Goal: Task Accomplishment & Management: Manage account settings

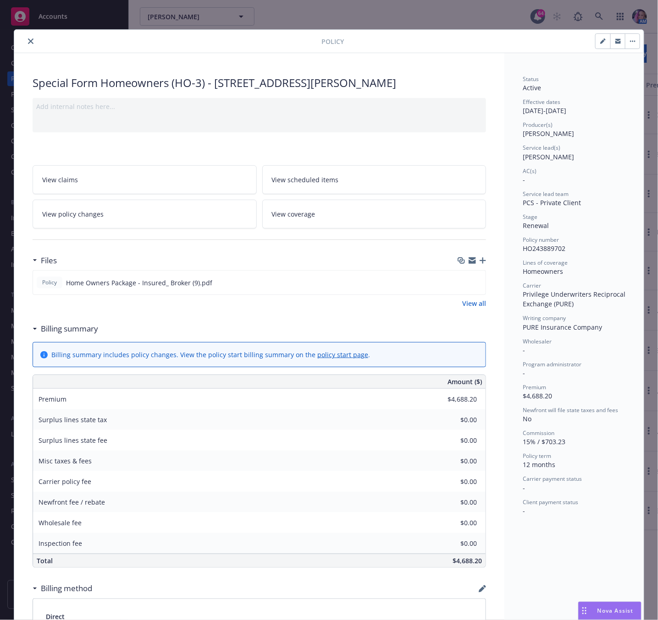
scroll to position [27, 0]
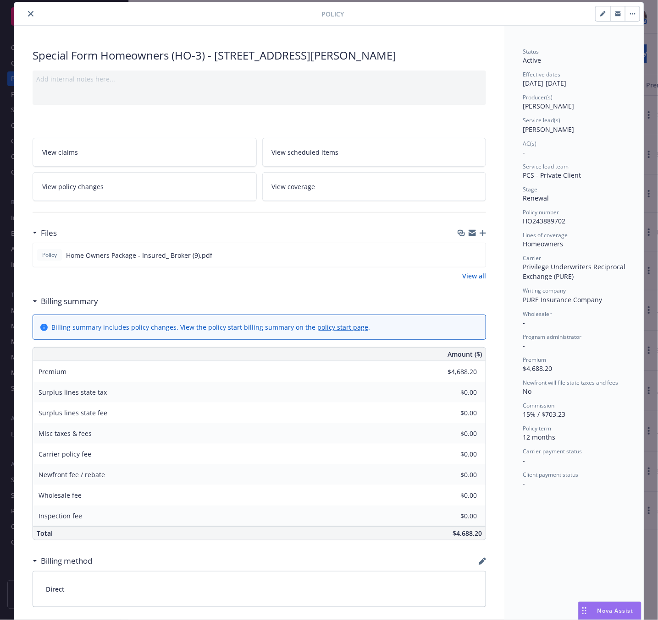
click at [28, 13] on icon "close" at bounding box center [30, 13] width 5 height 5
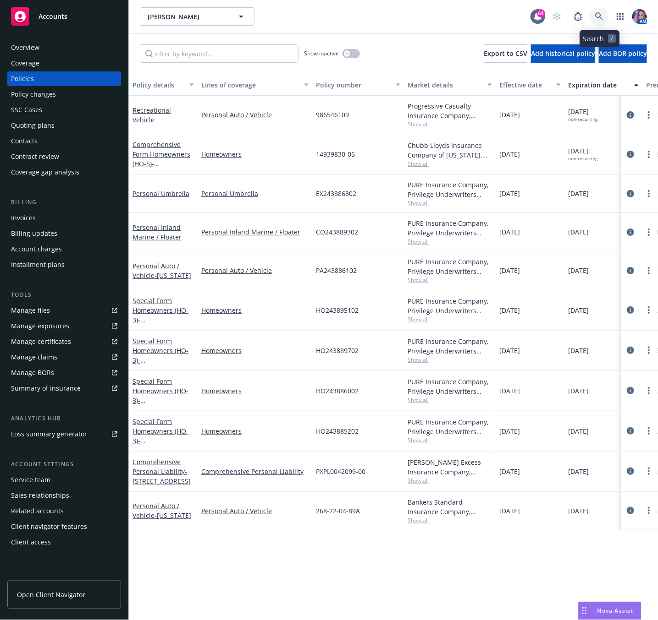
click at [598, 16] on icon at bounding box center [599, 16] width 8 height 8
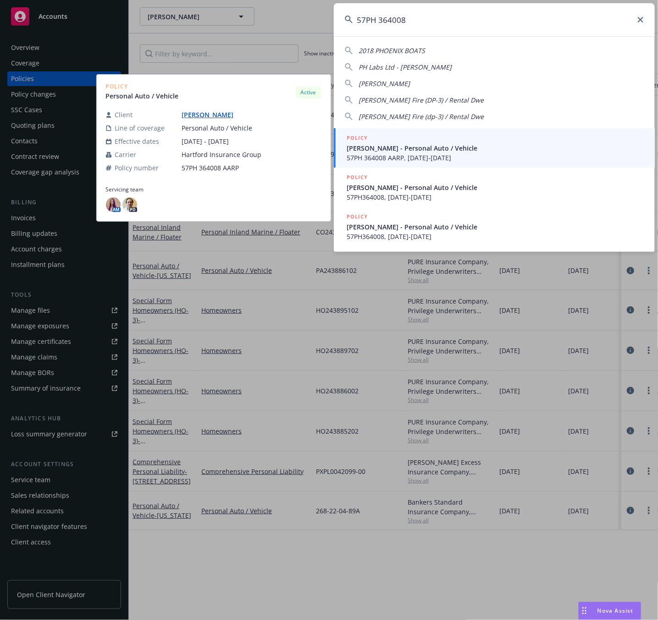
type input "57PH 364008"
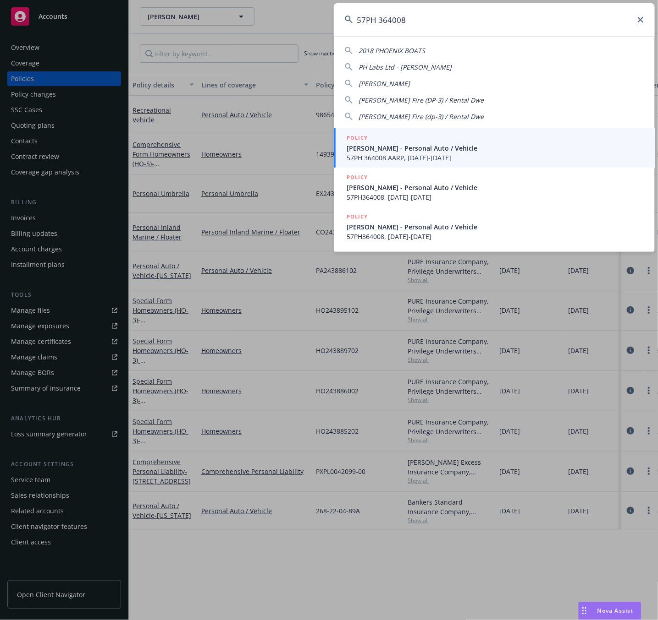
click at [428, 148] on span "[PERSON_NAME] - Personal Auto / Vehicle" at bounding box center [494, 148] width 297 height 10
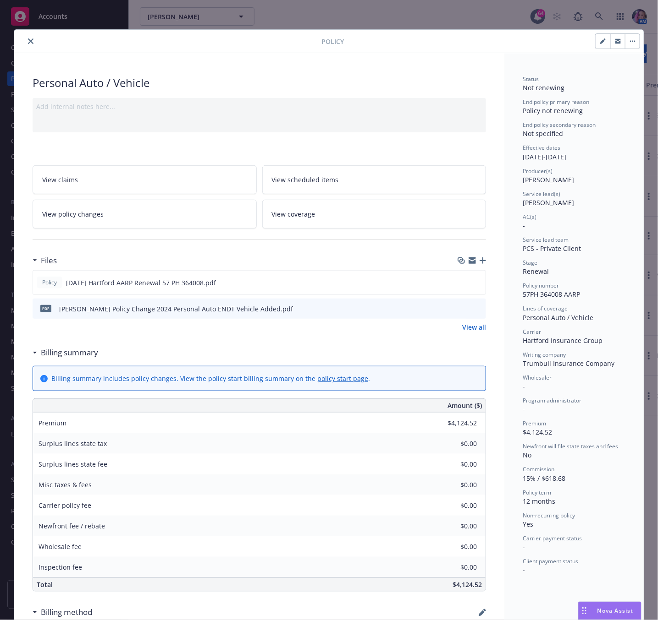
click at [28, 43] on icon "close" at bounding box center [30, 40] width 5 height 5
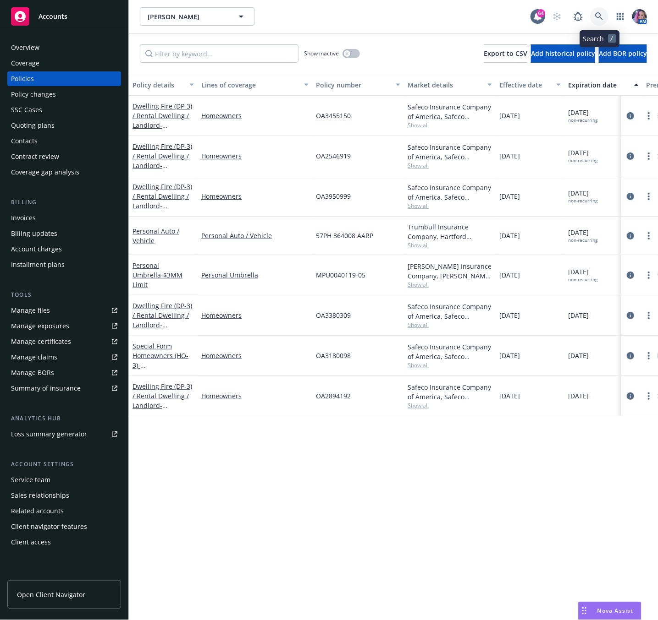
click at [600, 15] on icon at bounding box center [599, 16] width 8 height 8
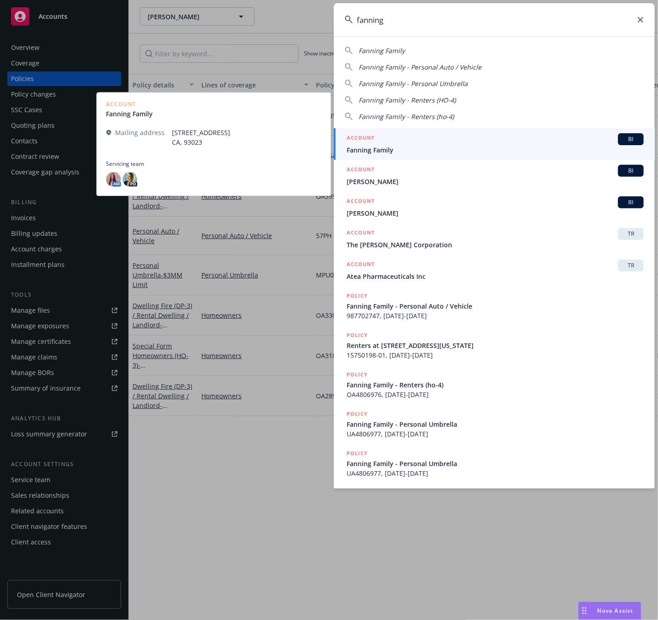
type input "fanning"
click at [399, 137] on div "ACCOUNT BI" at bounding box center [494, 139] width 297 height 12
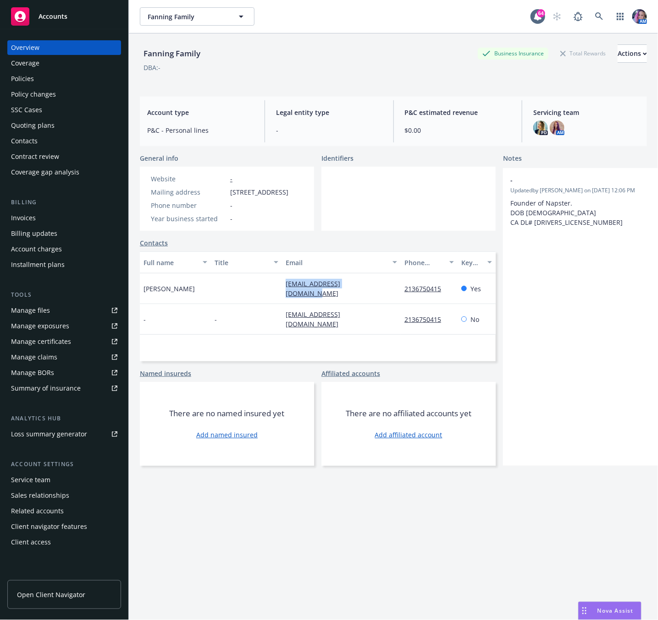
drag, startPoint x: 275, startPoint y: 296, endPoint x: 382, endPoint y: 298, distance: 107.3
click at [382, 298] on div "[PERSON_NAME] [EMAIL_ADDRESS][DOMAIN_NAME] 2136750415 Yes" at bounding box center [318, 289] width 356 height 31
copy link "[EMAIL_ADDRESS][DOMAIN_NAME]"
drag, startPoint x: 203, startPoint y: 88, endPoint x: 145, endPoint y: 55, distance: 66.3
click at [201, 88] on div "Fanning Family Business Insurance Total Rewards Actions DBA: -" at bounding box center [393, 61] width 507 height 56
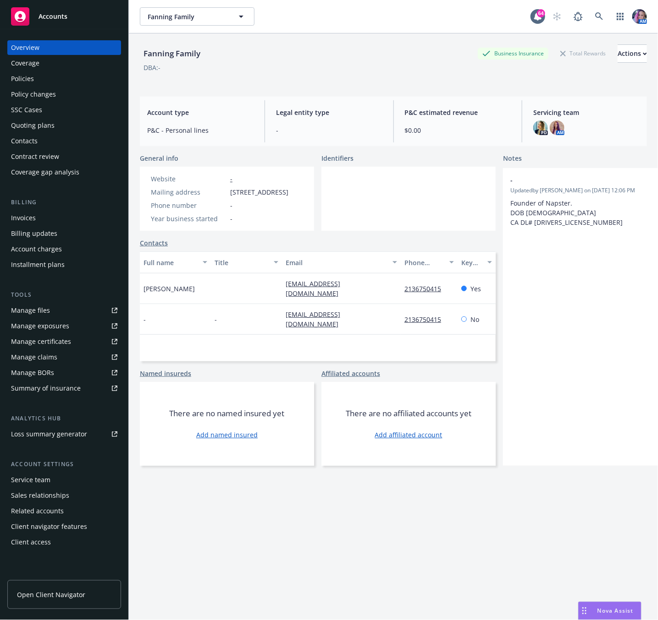
click at [52, 16] on span "Accounts" at bounding box center [52, 16] width 29 height 7
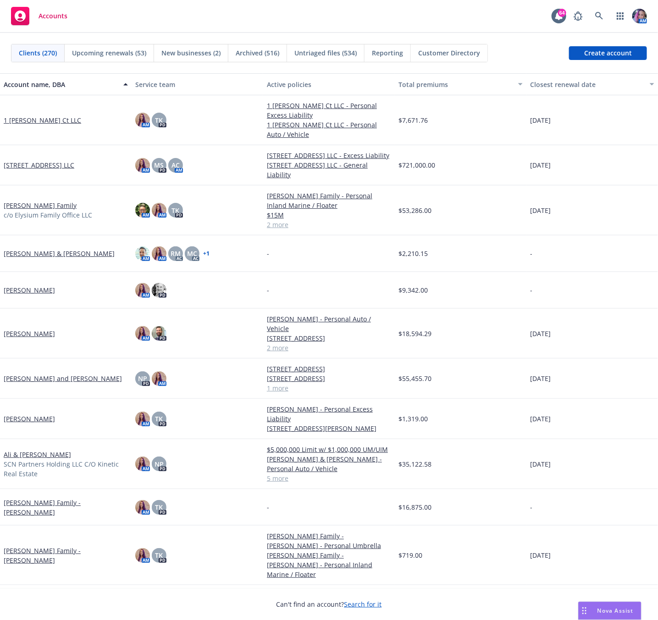
click at [117, 57] on span "Upcoming renewals (53)" at bounding box center [109, 53] width 74 height 10
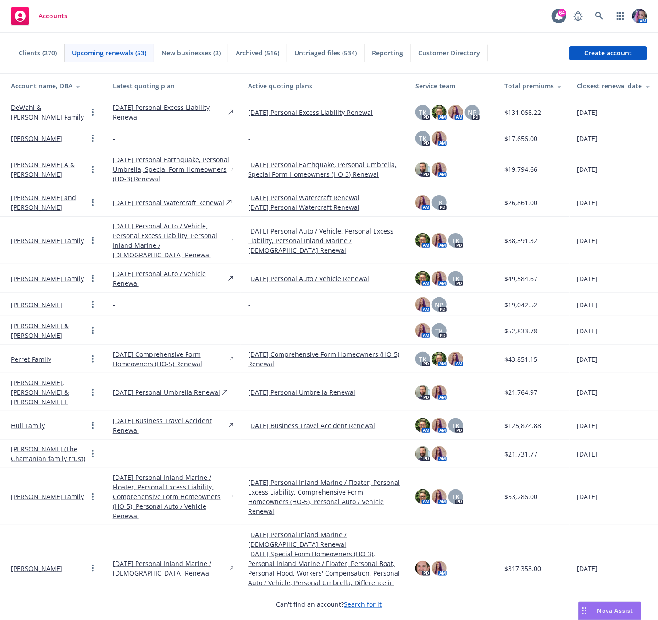
click at [579, 88] on div "Closest renewal date" at bounding box center [613, 86] width 74 height 10
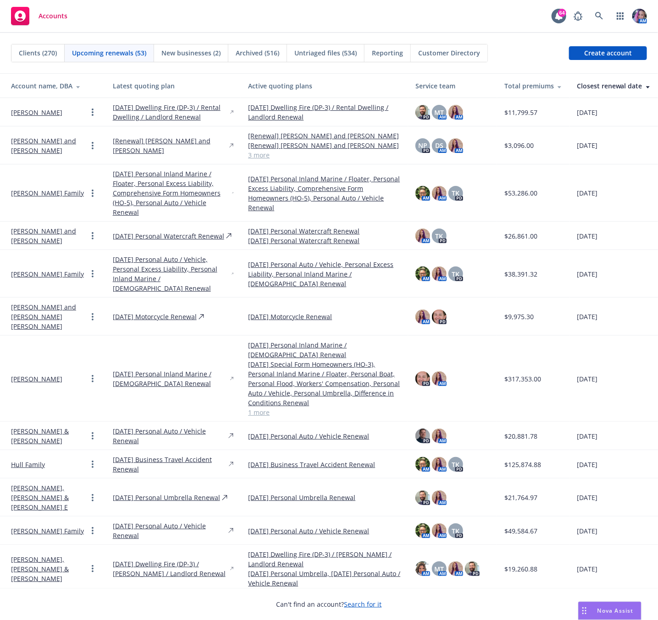
click at [40, 109] on link "[PERSON_NAME]" at bounding box center [36, 113] width 51 height 10
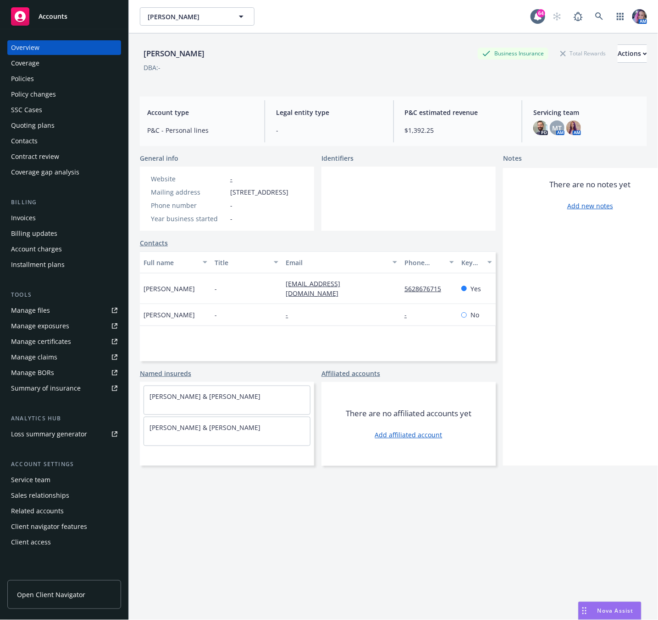
click at [33, 477] on div "Service team" at bounding box center [30, 480] width 39 height 15
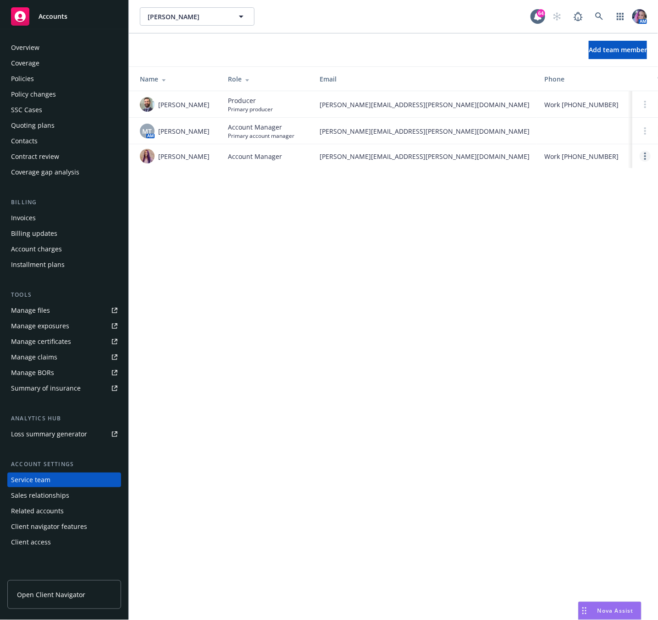
click at [645, 160] on circle "Open options" at bounding box center [645, 159] width 2 height 2
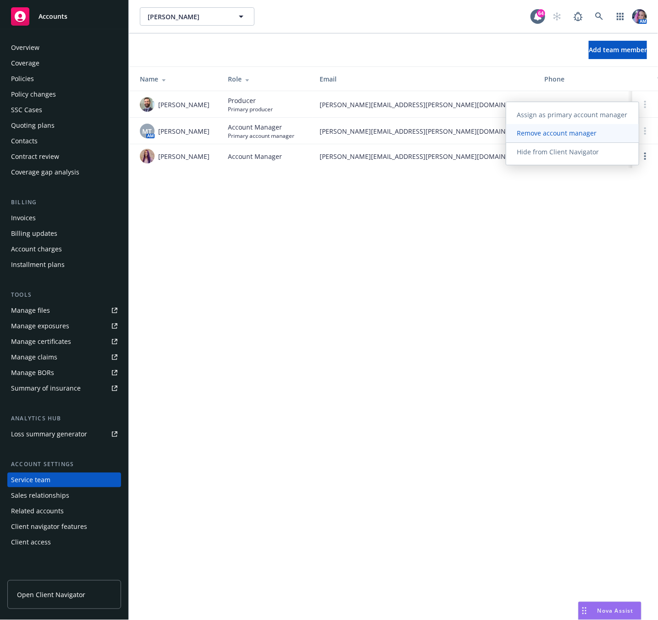
click at [560, 133] on span "Remove account manager" at bounding box center [557, 133] width 102 height 9
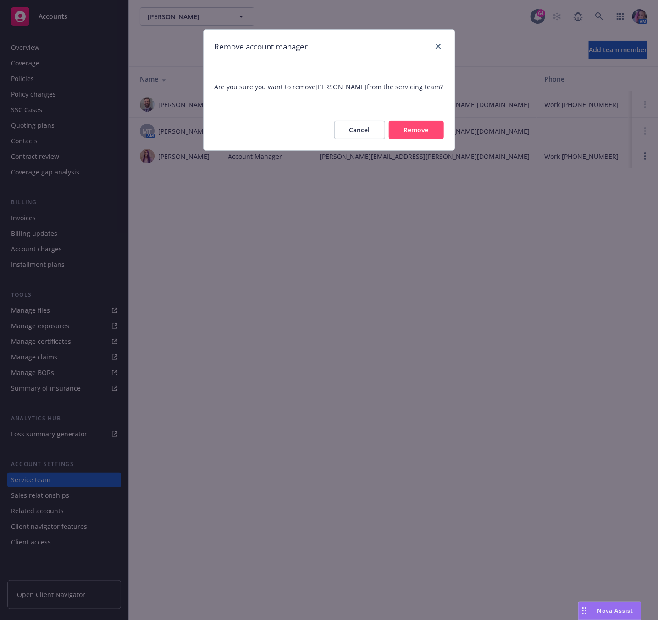
click at [412, 136] on button "Remove" at bounding box center [416, 130] width 55 height 18
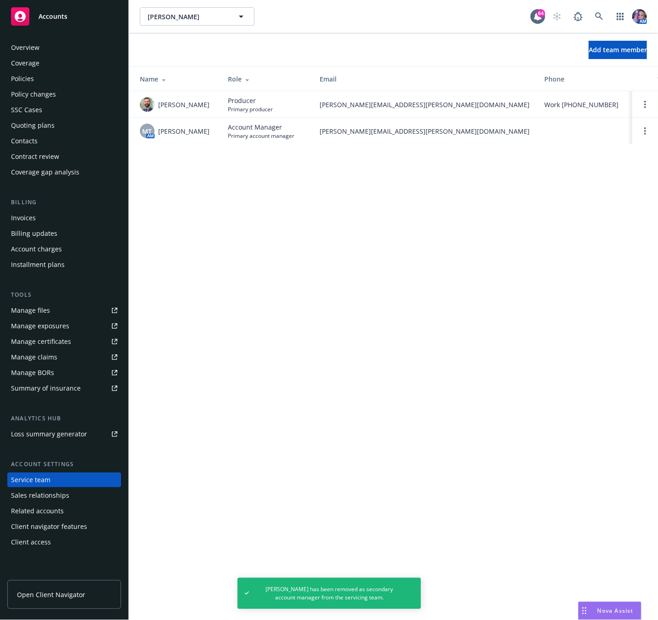
click at [21, 43] on div "Overview" at bounding box center [25, 47] width 28 height 15
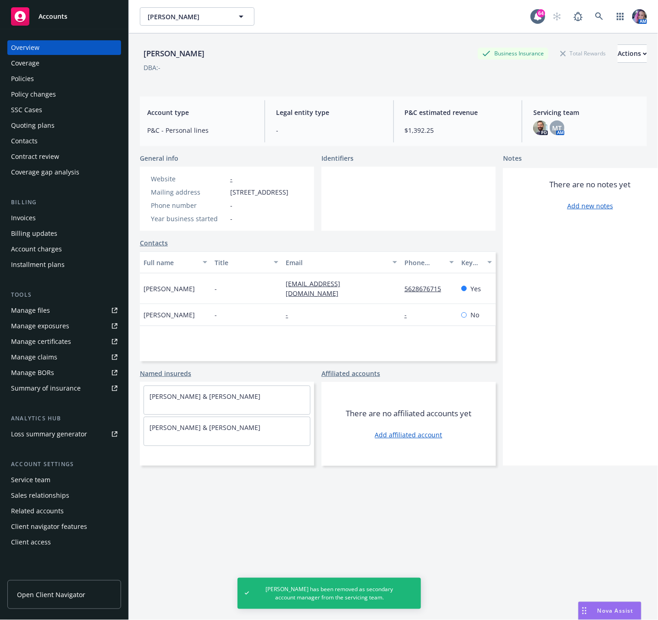
click at [44, 16] on span "Accounts" at bounding box center [52, 16] width 29 height 7
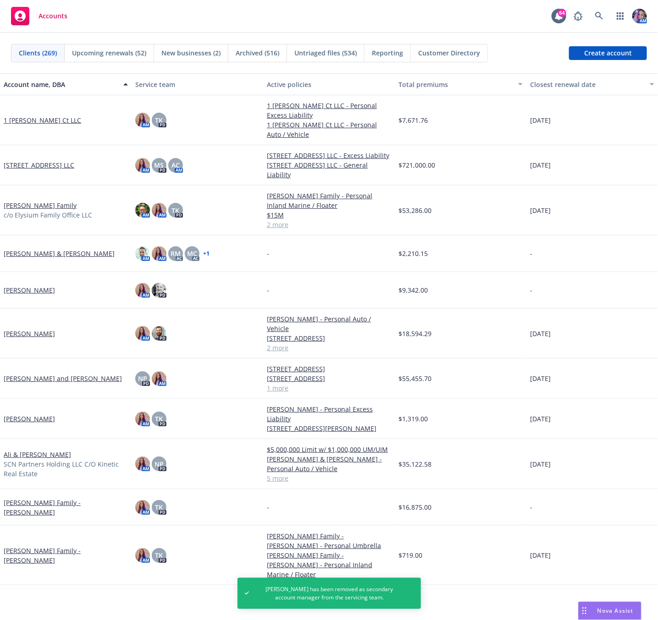
click at [103, 52] on span "Upcoming renewals (52)" at bounding box center [109, 53] width 74 height 10
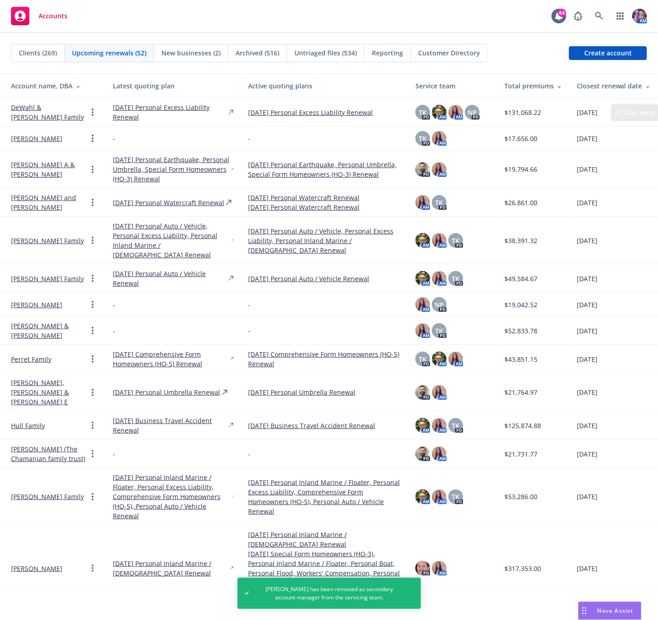
click at [579, 86] on div "Closest renewal date" at bounding box center [613, 86] width 74 height 10
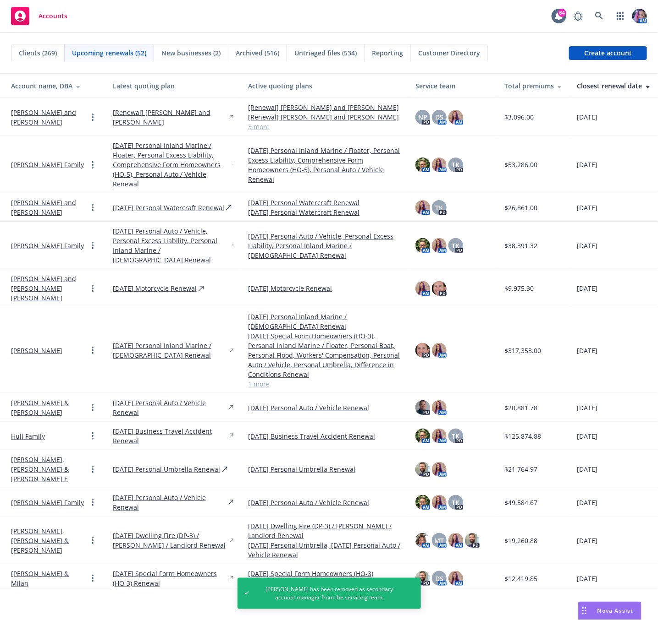
click at [51, 113] on link "[PERSON_NAME] and [PERSON_NAME]" at bounding box center [49, 117] width 76 height 19
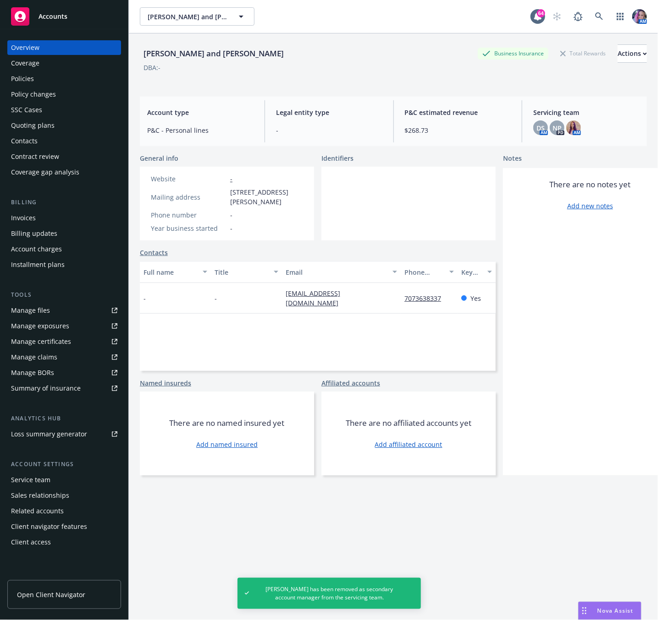
click at [32, 478] on div "Service team" at bounding box center [30, 480] width 39 height 15
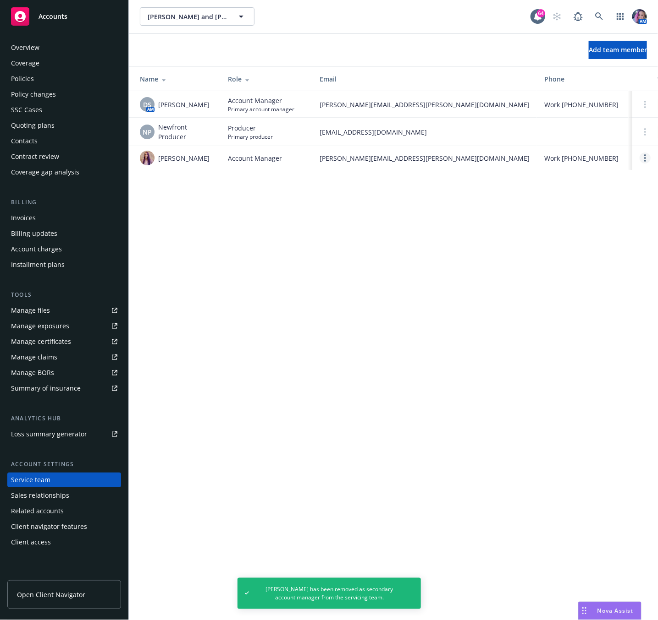
click at [646, 160] on link "Open options" at bounding box center [644, 158] width 11 height 11
click at [558, 134] on span "Remove account manager" at bounding box center [557, 135] width 102 height 9
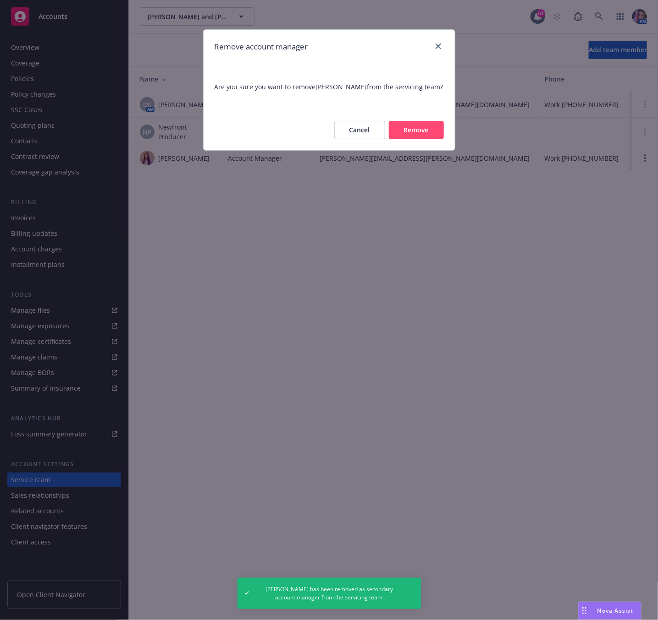
click at [399, 138] on button "Remove" at bounding box center [416, 130] width 55 height 18
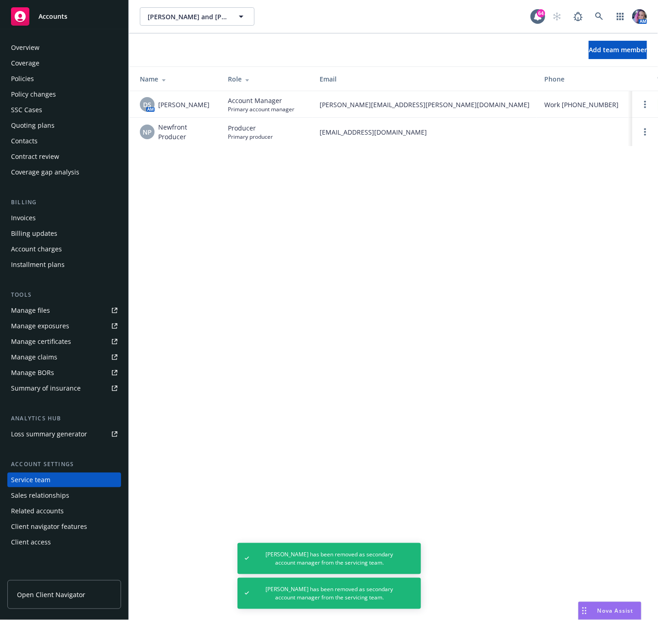
click at [36, 45] on div "Overview" at bounding box center [25, 47] width 28 height 15
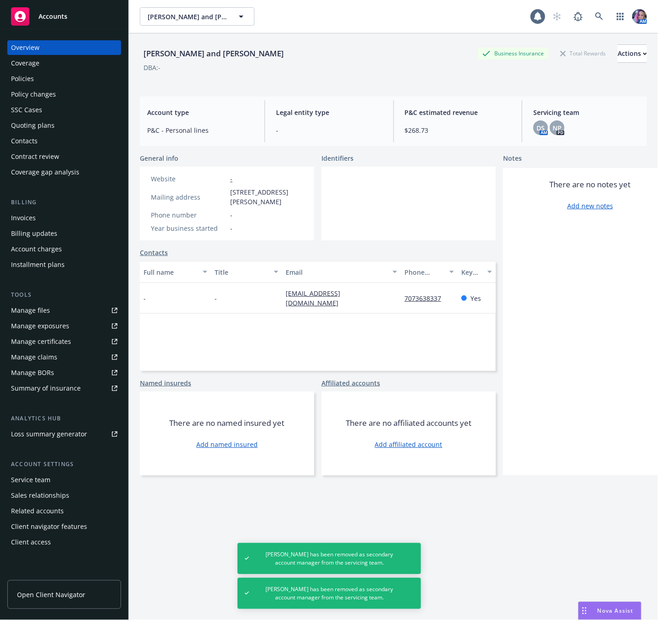
click at [43, 18] on span "Accounts" at bounding box center [52, 16] width 29 height 7
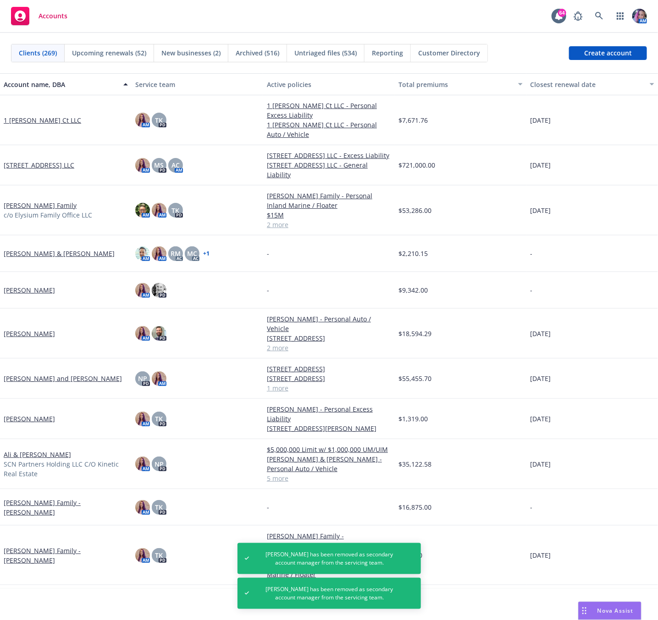
click at [110, 52] on span "Upcoming renewals (52)" at bounding box center [109, 53] width 74 height 10
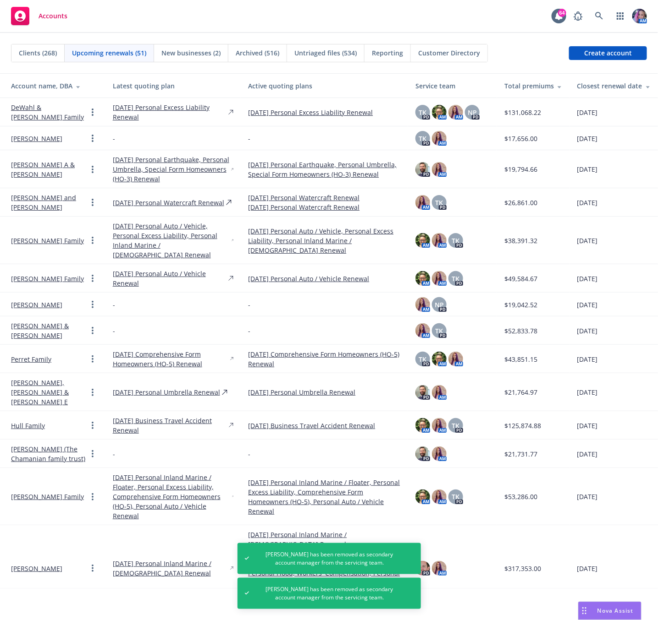
click at [581, 80] on th "Closest renewal date" at bounding box center [613, 86] width 88 height 24
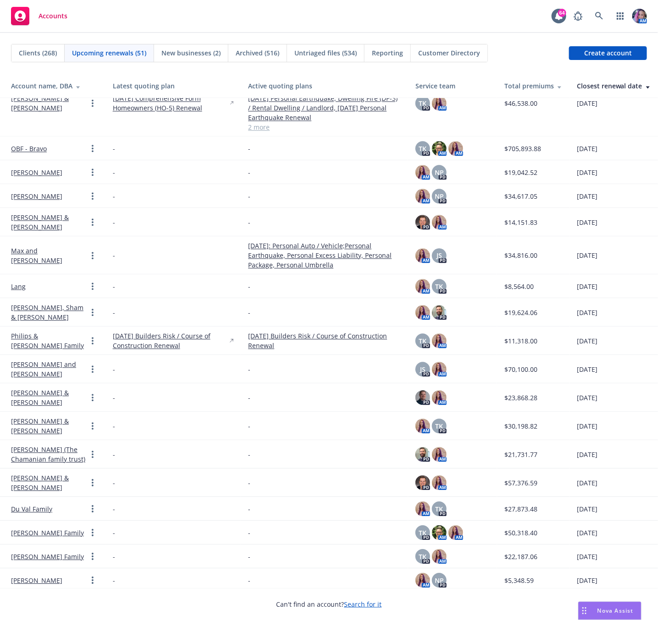
scroll to position [687, 0]
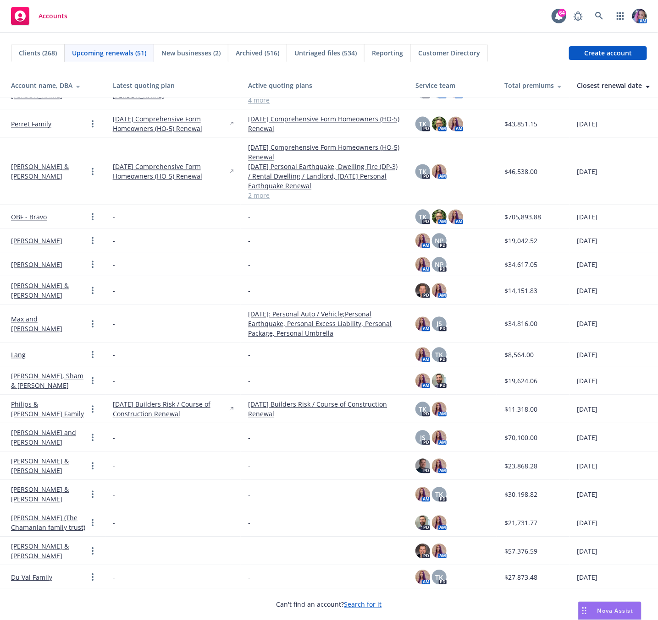
click at [32, 236] on link "[PERSON_NAME]" at bounding box center [36, 241] width 51 height 10
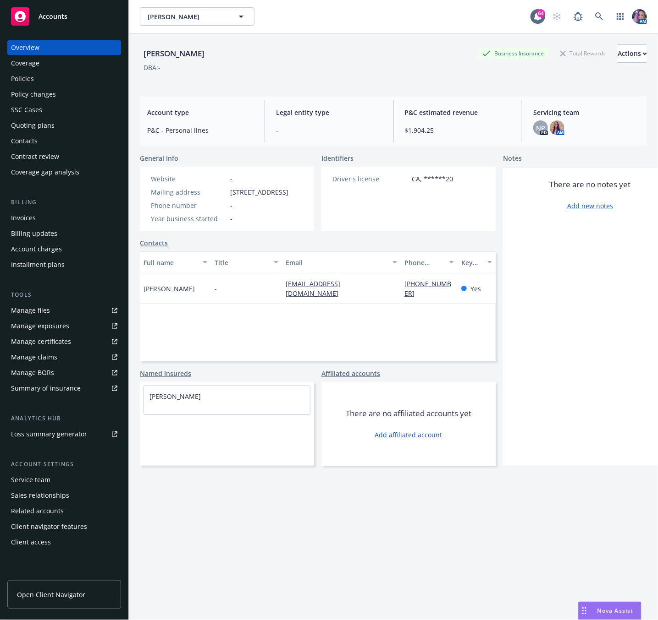
click at [27, 77] on div "Policies" at bounding box center [22, 78] width 23 height 15
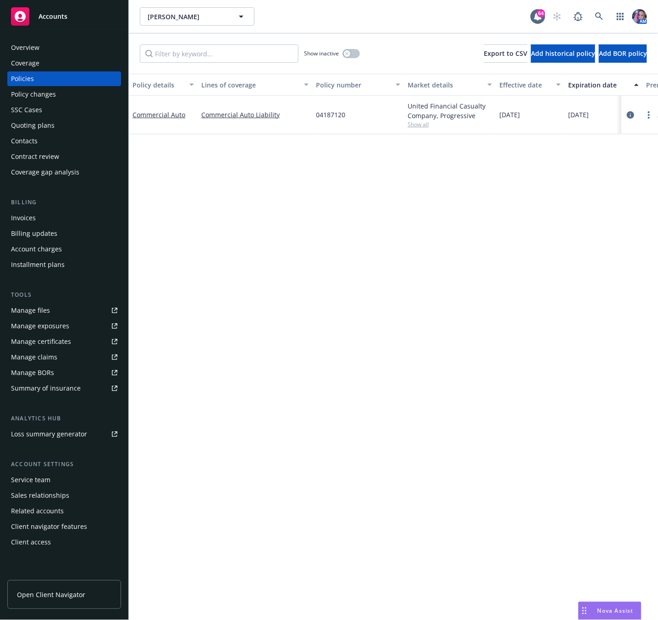
click at [318, 115] on span "04187120" at bounding box center [330, 115] width 29 height 10
copy span "04187120"
click at [33, 48] on div "Overview" at bounding box center [25, 47] width 28 height 15
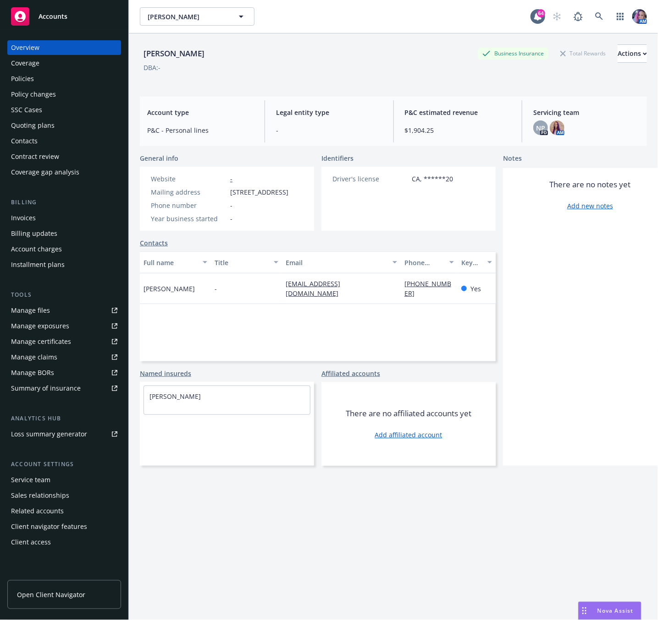
click at [33, 71] on div "Policies" at bounding box center [64, 78] width 106 height 15
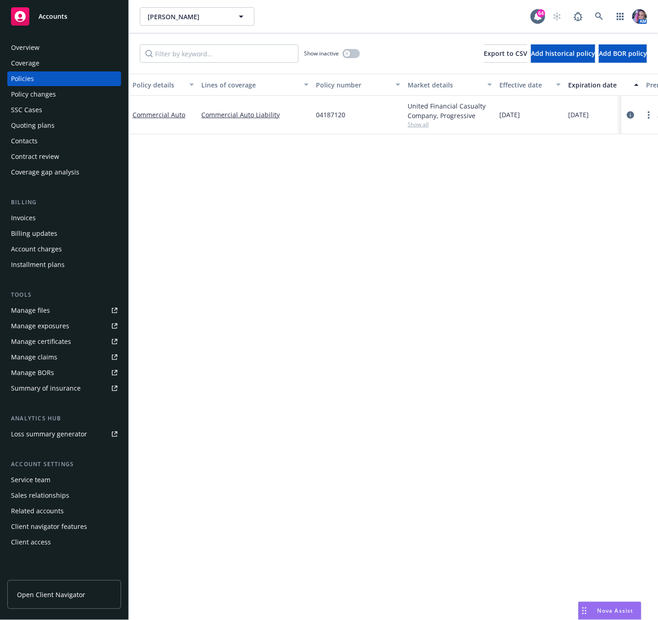
click at [60, 9] on div "Accounts" at bounding box center [64, 16] width 106 height 18
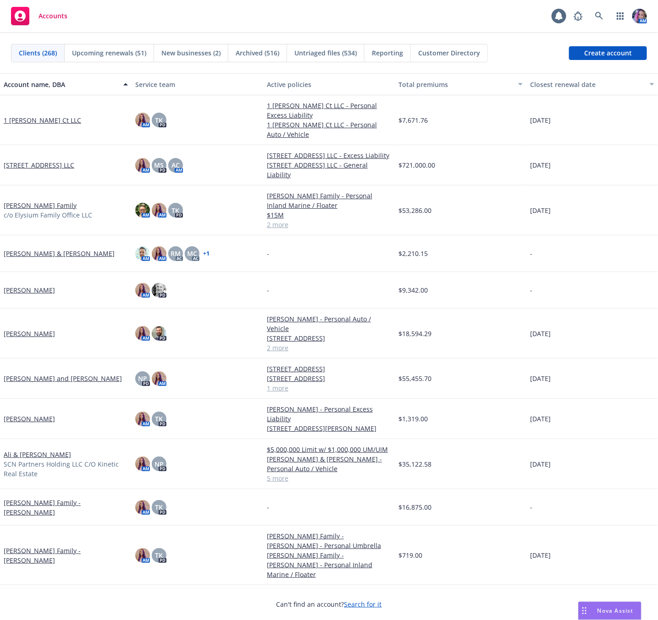
click at [536, 86] on div "Closest renewal date" at bounding box center [587, 85] width 114 height 10
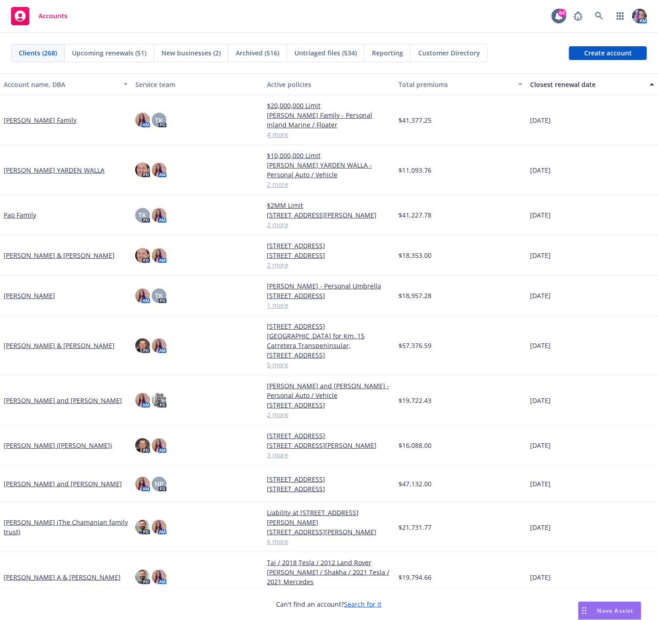
click at [117, 59] on div "Upcoming renewals (51)" at bounding box center [109, 52] width 89 height 17
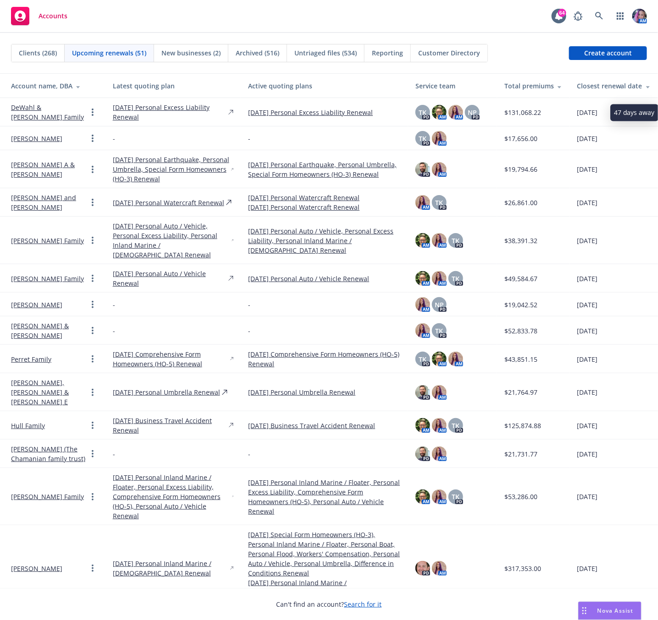
click at [585, 88] on div "Closest renewal date" at bounding box center [613, 86] width 74 height 10
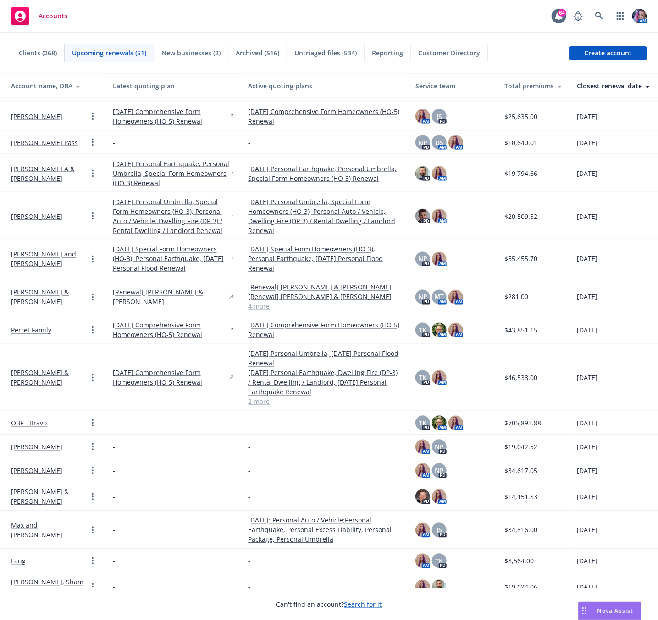
scroll to position [550, 0]
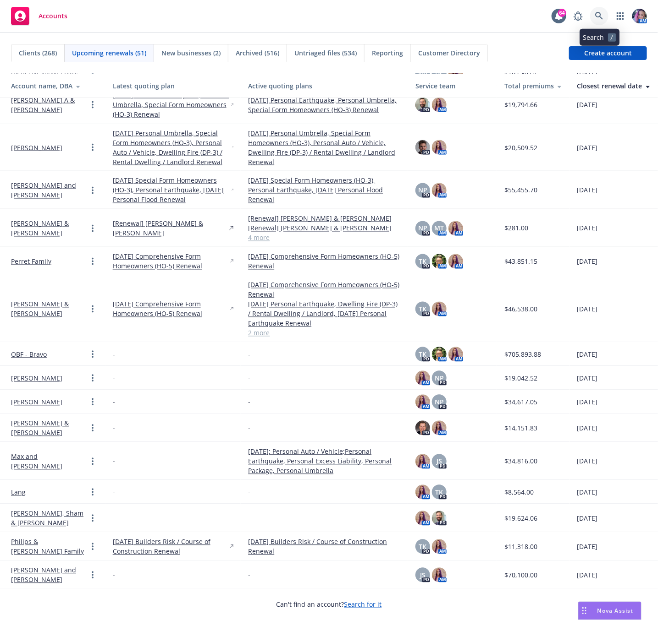
click at [604, 16] on link at bounding box center [599, 16] width 18 height 18
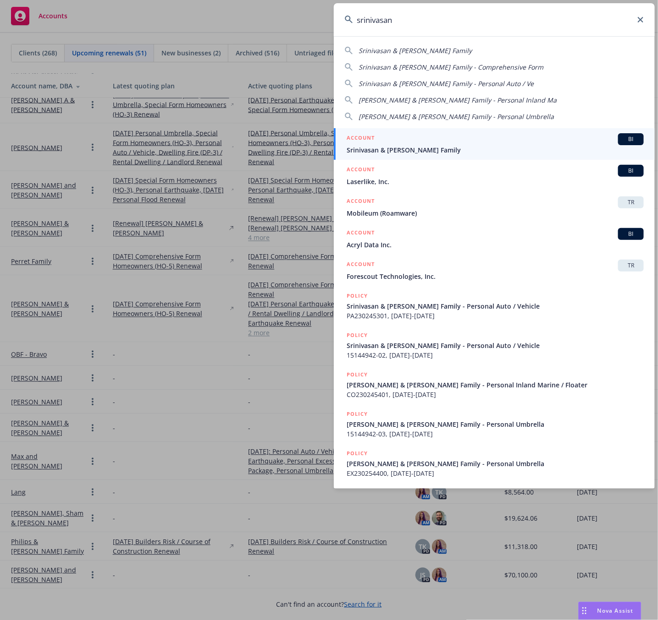
type input "srinivasan"
click at [400, 135] on div "ACCOUNT BI" at bounding box center [494, 139] width 297 height 12
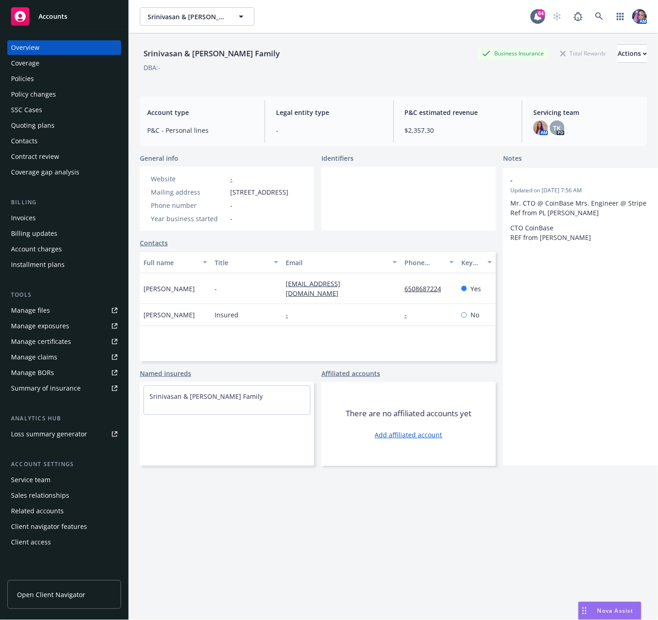
click at [34, 75] on div "Policies" at bounding box center [64, 78] width 106 height 15
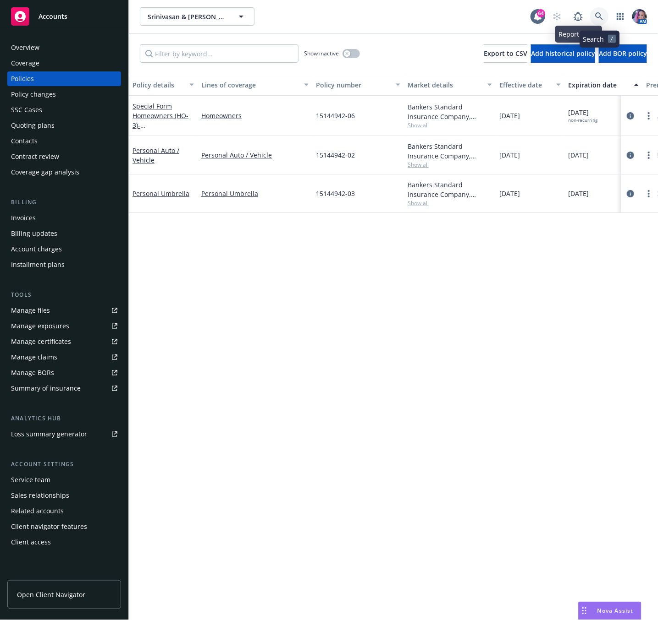
click at [597, 20] on icon at bounding box center [599, 16] width 8 height 8
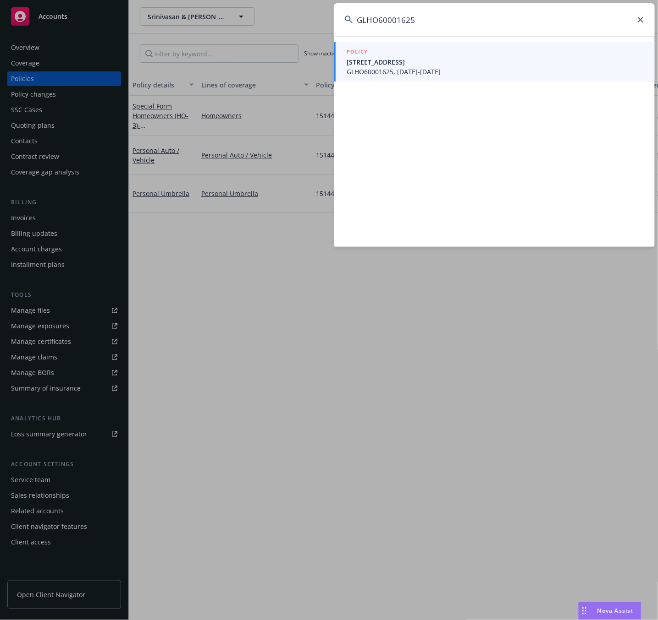
type input "GLHO60001625"
drag, startPoint x: 641, startPoint y: 18, endPoint x: 656, endPoint y: 231, distance: 213.6
click at [641, 18] on icon at bounding box center [639, 19] width 5 height 5
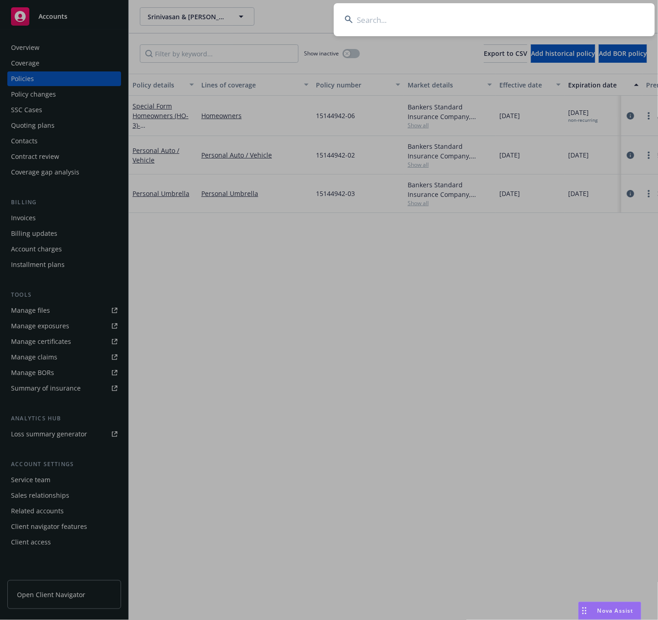
click at [554, 21] on input at bounding box center [494, 19] width 321 height 33
paste input "H0246MP000859 00"
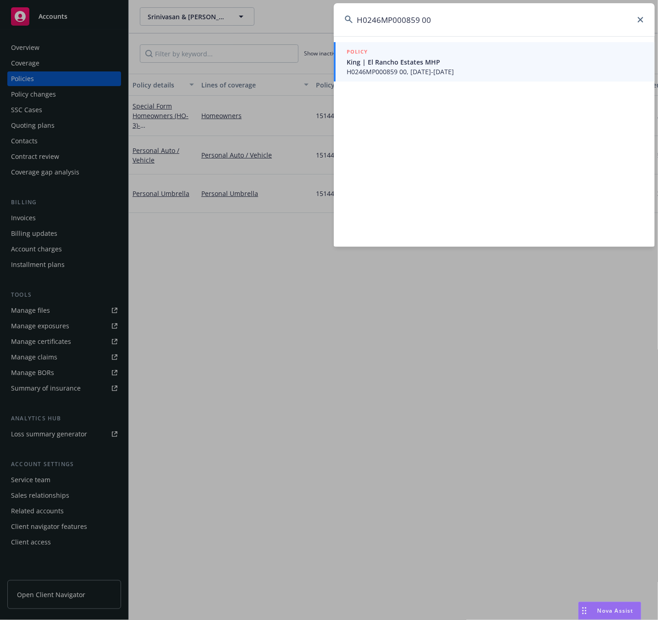
type input "H0246MP000859 00"
click at [424, 67] on span "H0246MP000859 00, [DATE]-[DATE]" at bounding box center [494, 72] width 297 height 10
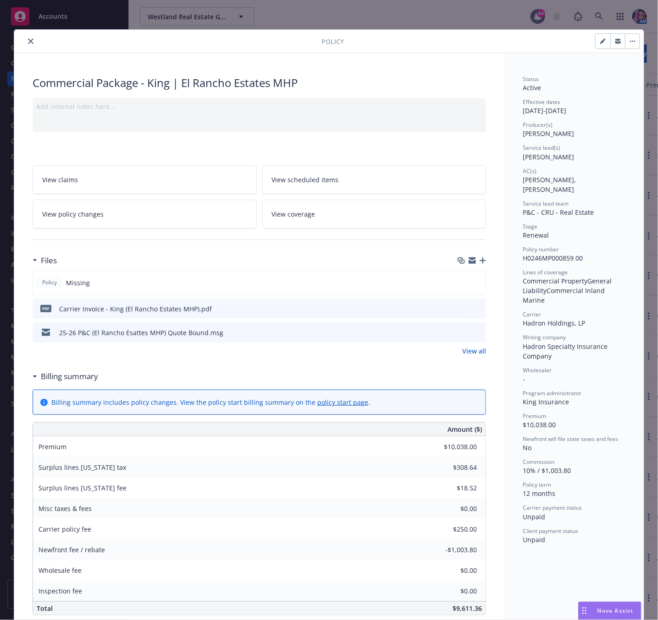
click at [28, 41] on icon "close" at bounding box center [30, 40] width 5 height 5
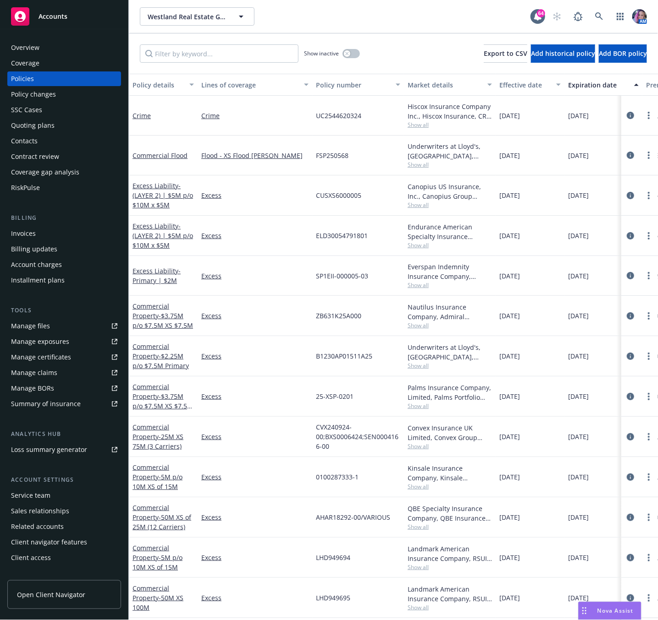
click at [44, 49] on div "Overview" at bounding box center [64, 47] width 106 height 15
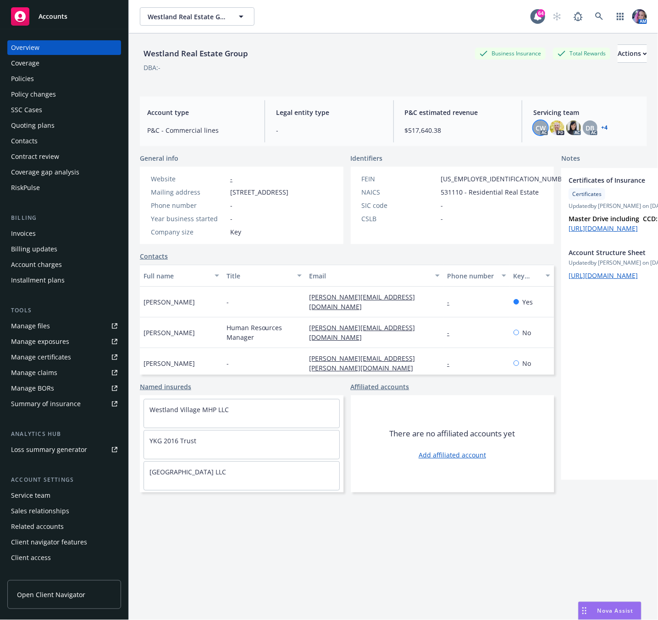
click at [535, 128] on span "CW" at bounding box center [540, 128] width 10 height 10
click at [550, 126] on img at bounding box center [556, 128] width 15 height 15
click at [566, 125] on img at bounding box center [573, 128] width 15 height 15
click at [586, 131] on span "DB" at bounding box center [590, 128] width 9 height 10
click at [601, 126] on link "+ 4" at bounding box center [604, 127] width 6 height 5
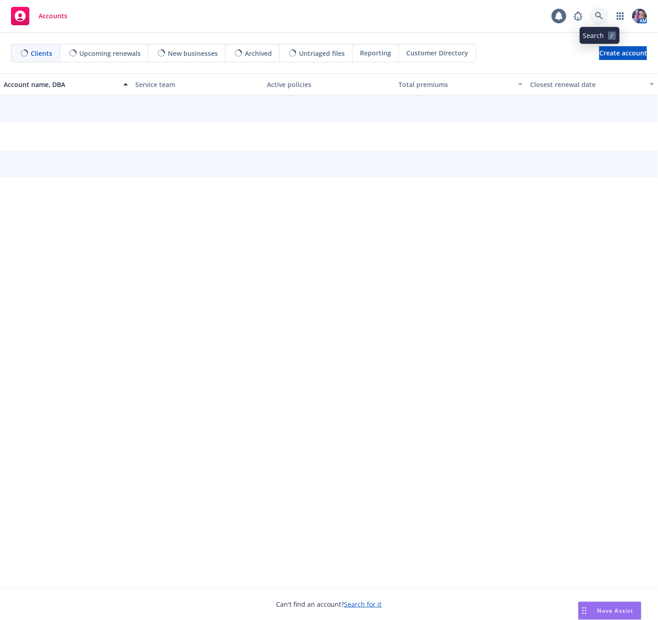
click at [597, 18] on icon at bounding box center [599, 16] width 8 height 8
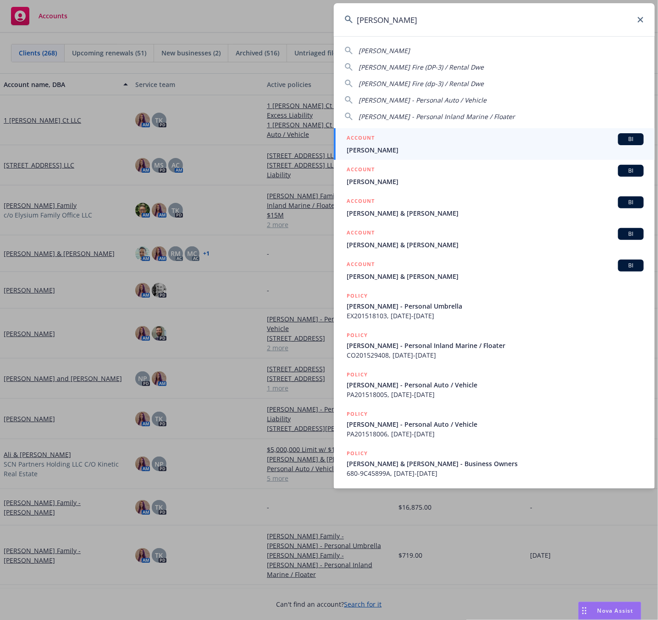
type input "marlene mar"
click at [395, 132] on link "ACCOUNT BI Marlene Marcus" at bounding box center [494, 144] width 321 height 32
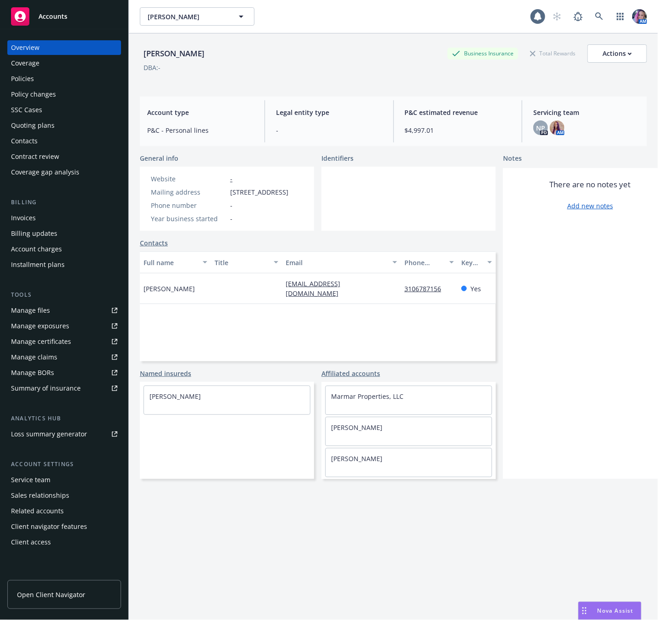
click at [43, 83] on div "Policies" at bounding box center [64, 78] width 106 height 15
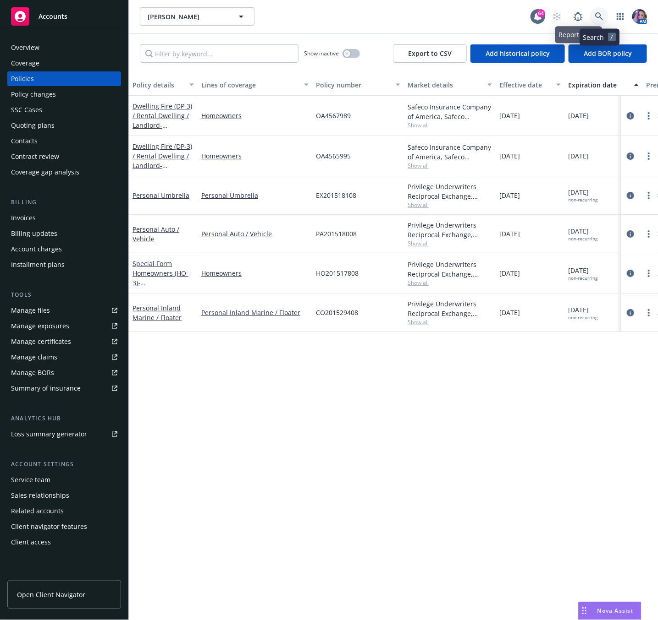
click at [598, 15] on icon at bounding box center [599, 16] width 8 height 8
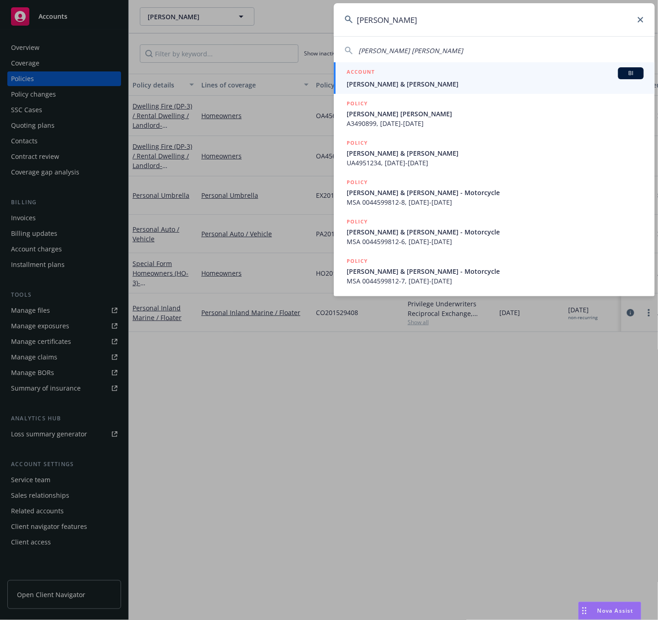
type input "kyle theod"
click at [421, 73] on div "ACCOUNT BI" at bounding box center [494, 73] width 297 height 12
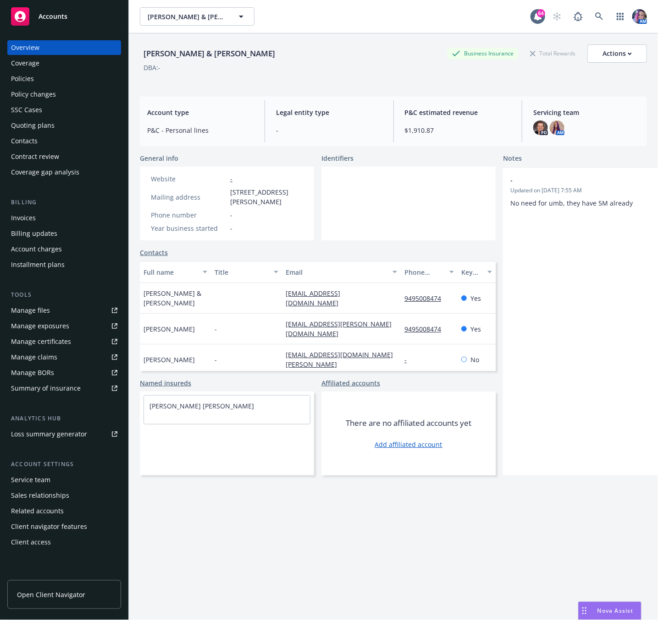
click at [51, 76] on div "Policies" at bounding box center [64, 78] width 106 height 15
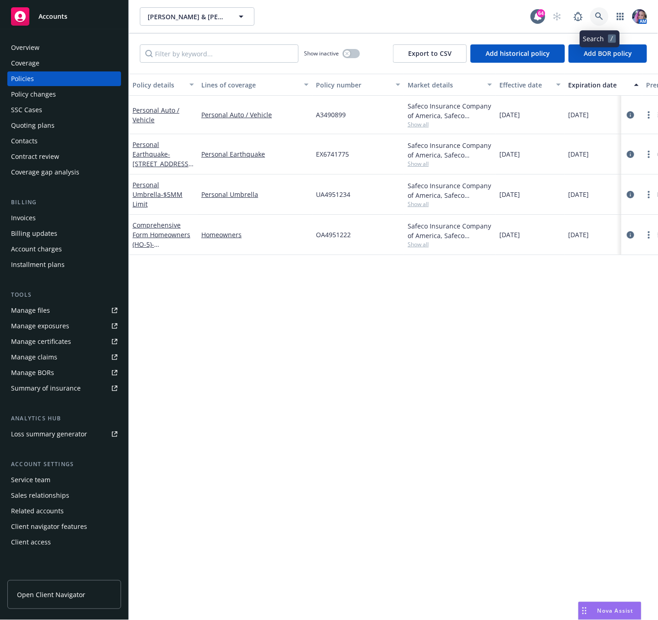
click at [595, 19] on icon at bounding box center [599, 16] width 8 height 8
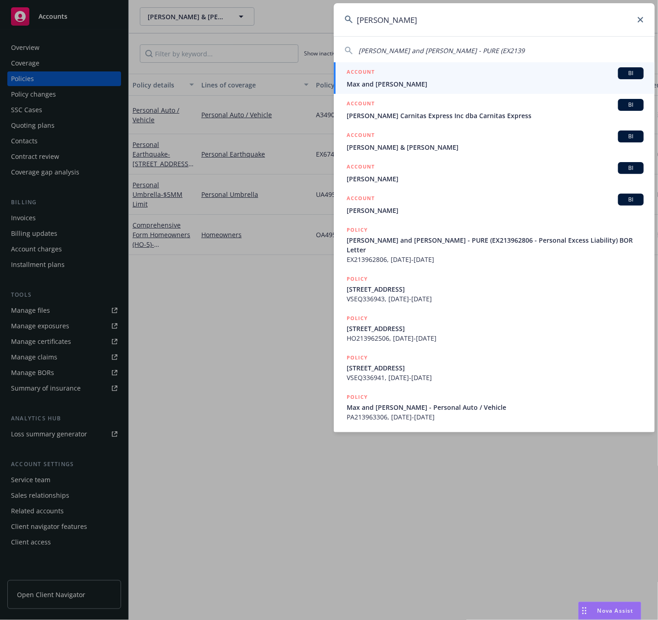
type input "max carn"
click at [445, 71] on div "ACCOUNT BI" at bounding box center [494, 73] width 297 height 12
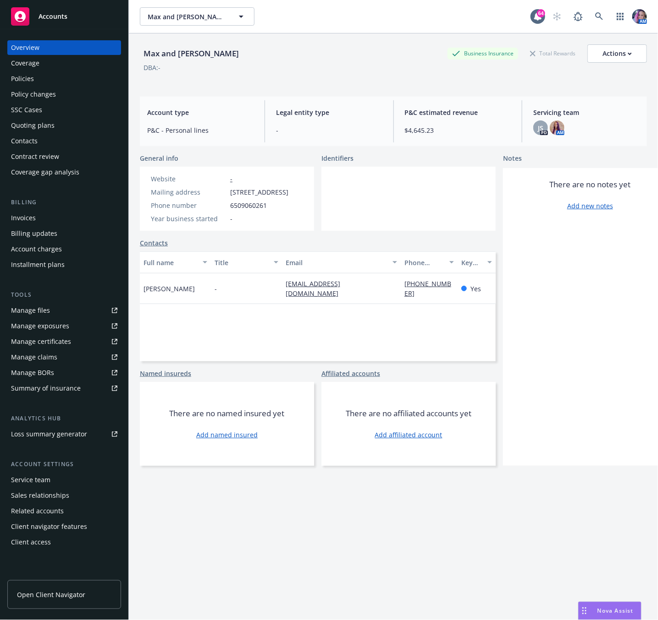
click at [38, 74] on div "Policies" at bounding box center [64, 78] width 106 height 15
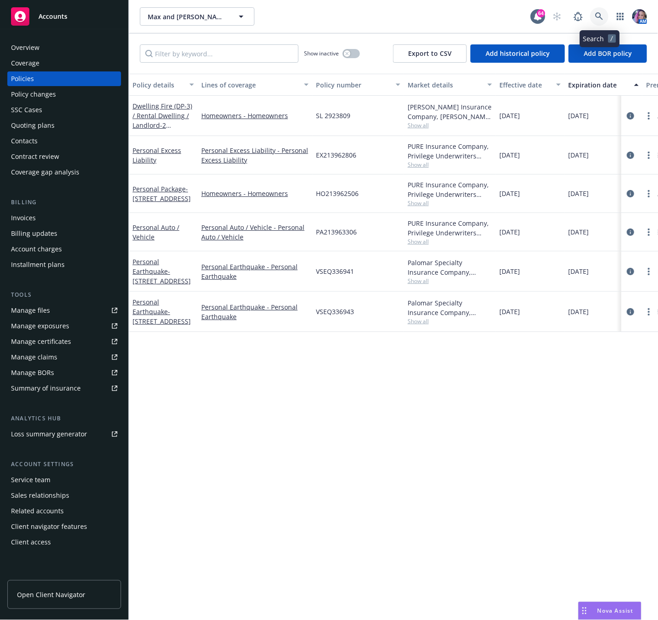
click at [602, 10] on link at bounding box center [599, 16] width 18 height 18
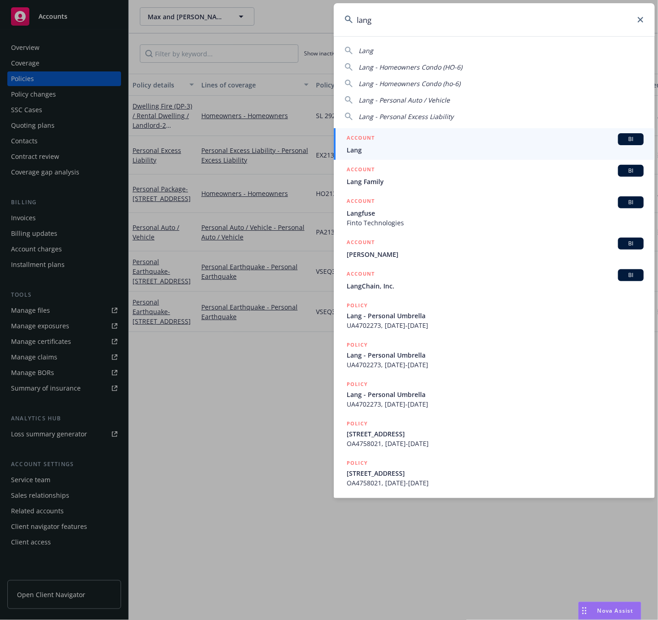
type input "lang"
click at [359, 158] on link "ACCOUNT BI Lang" at bounding box center [494, 144] width 321 height 32
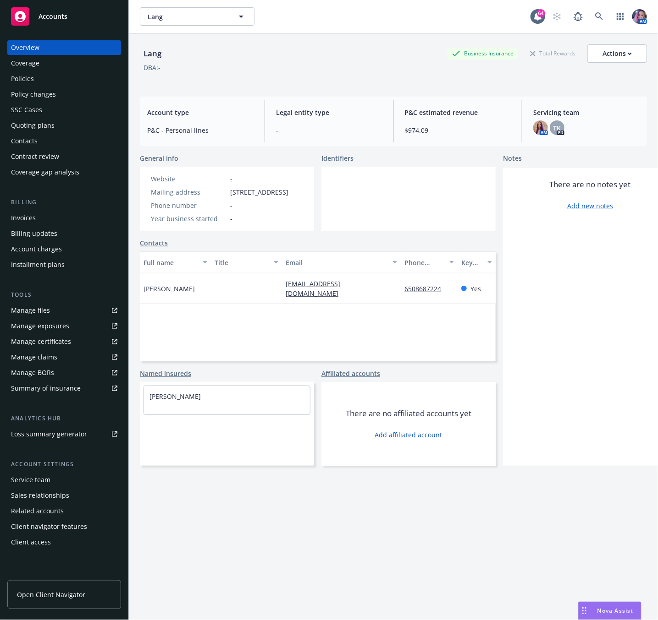
click at [65, 81] on div "Policies" at bounding box center [64, 78] width 106 height 15
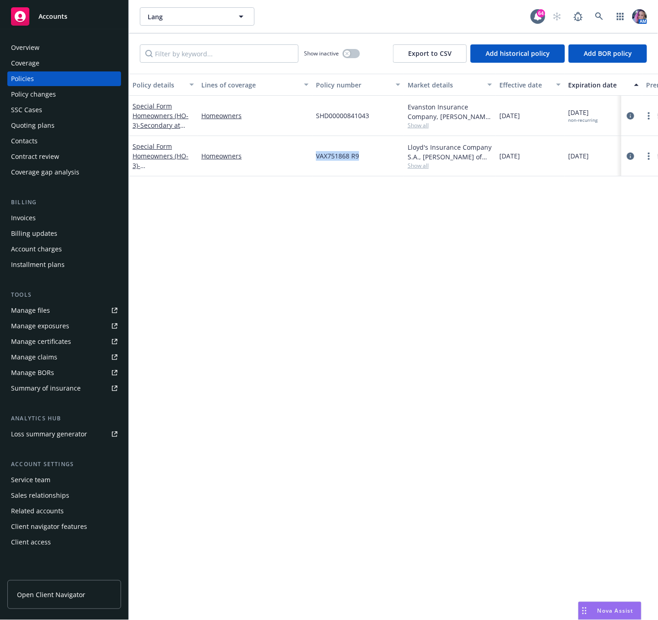
drag, startPoint x: 317, startPoint y: 157, endPoint x: 362, endPoint y: 161, distance: 45.5
click at [362, 161] on div "VAX751868 R9" at bounding box center [358, 156] width 92 height 40
copy span "VAX751868 R9"
click at [597, 16] on icon at bounding box center [599, 16] width 8 height 8
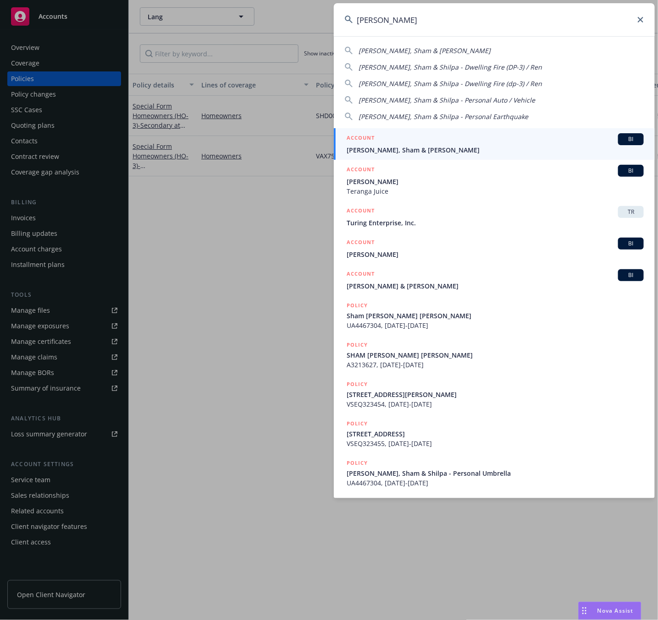
type input "telang"
click at [408, 139] on div "ACCOUNT BI" at bounding box center [494, 139] width 297 height 12
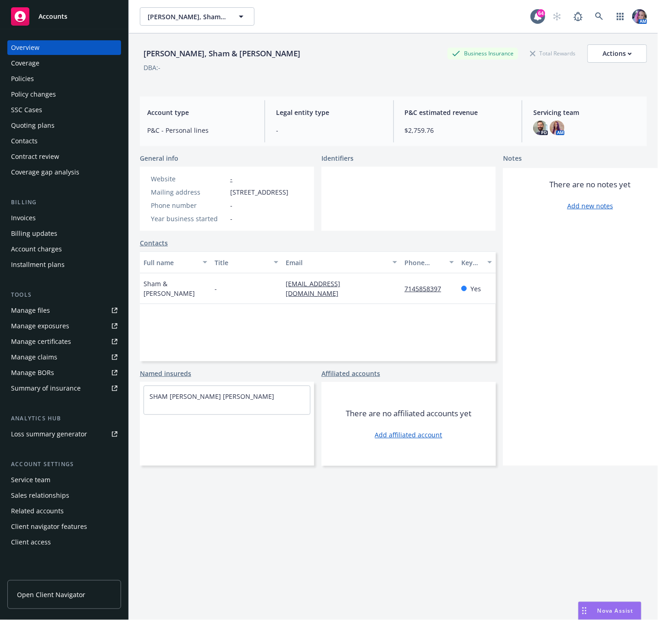
click at [24, 76] on div "Policies" at bounding box center [22, 78] width 23 height 15
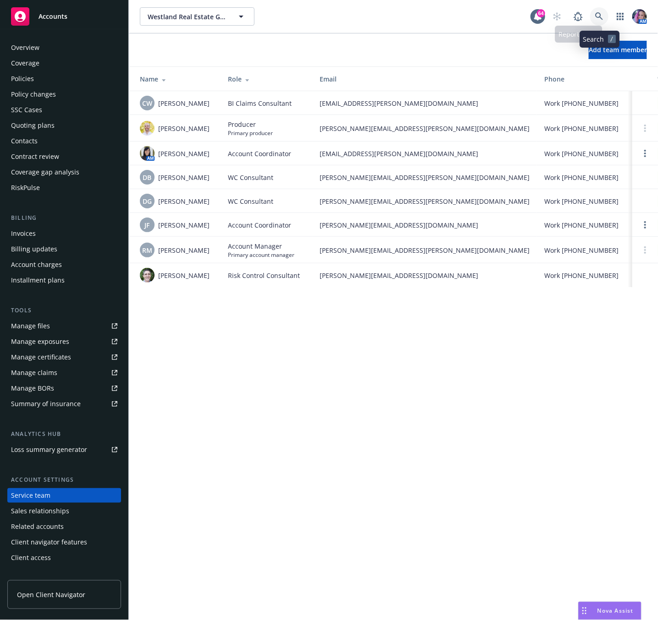
click at [602, 15] on icon at bounding box center [599, 16] width 8 height 8
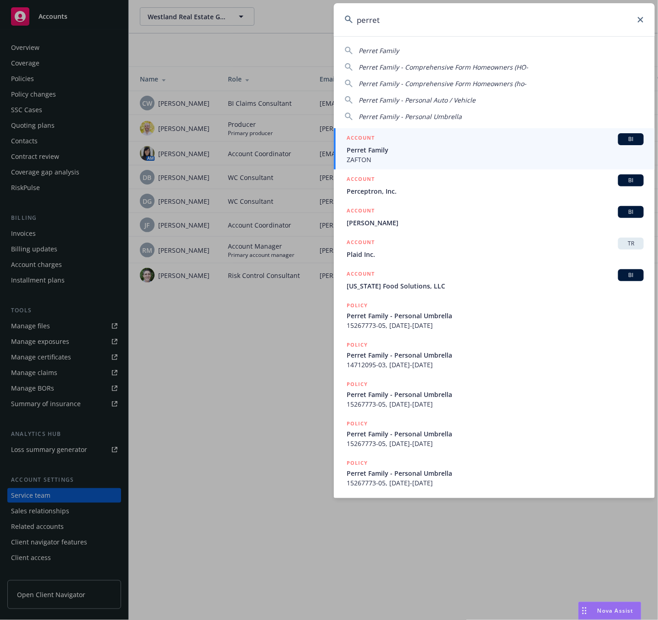
type input "perret"
click at [352, 156] on span "ZAFTON" at bounding box center [494, 160] width 297 height 10
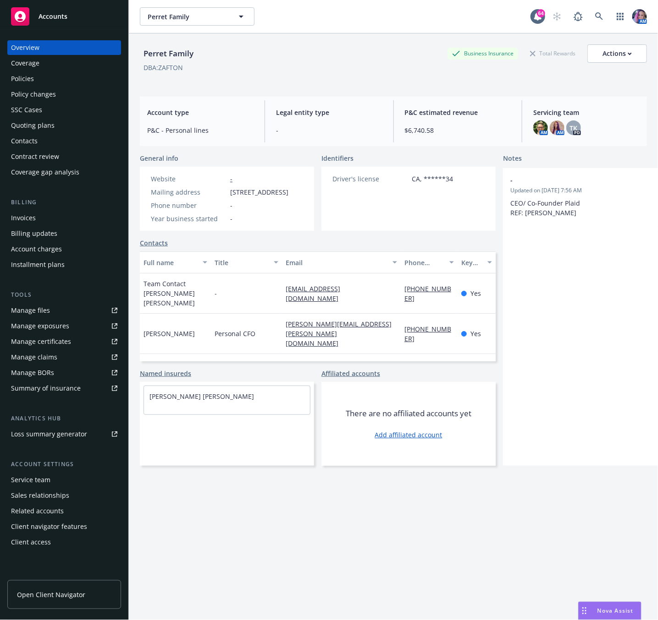
click at [29, 74] on div "Policies" at bounding box center [22, 78] width 23 height 15
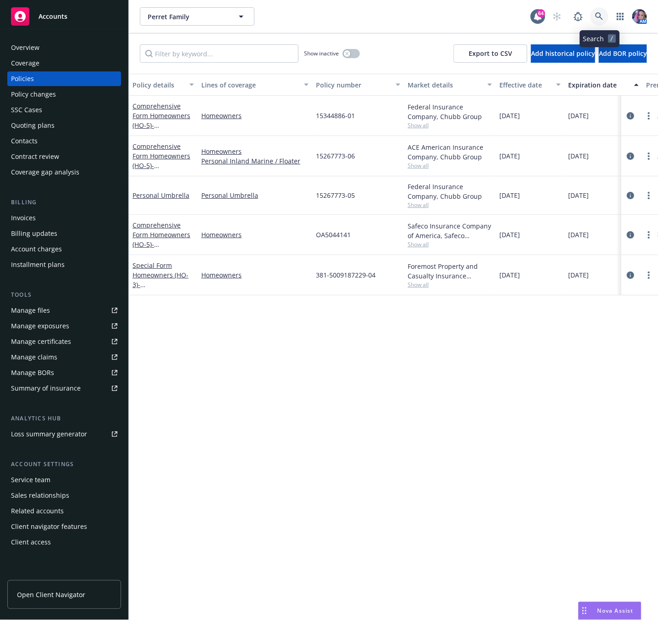
drag, startPoint x: 602, startPoint y: 13, endPoint x: 604, endPoint y: 30, distance: 17.5
click at [602, 13] on icon at bounding box center [599, 16] width 8 height 8
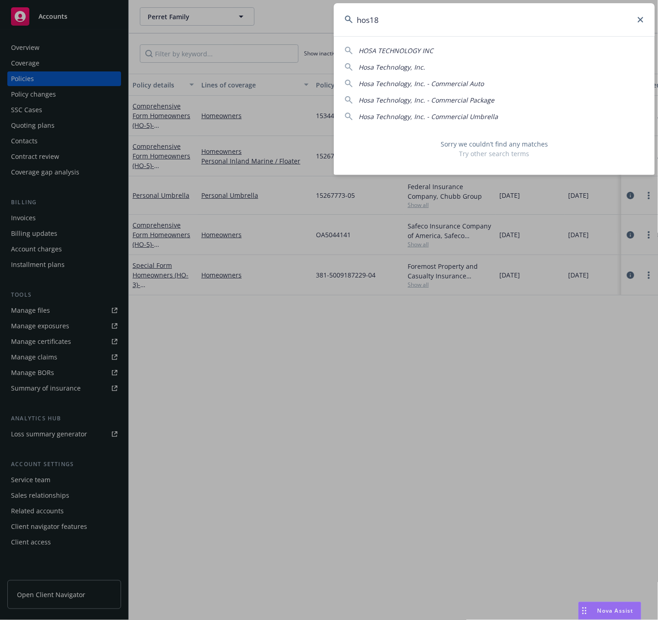
click at [406, 18] on input "hos18" at bounding box center [494, 19] width 321 height 33
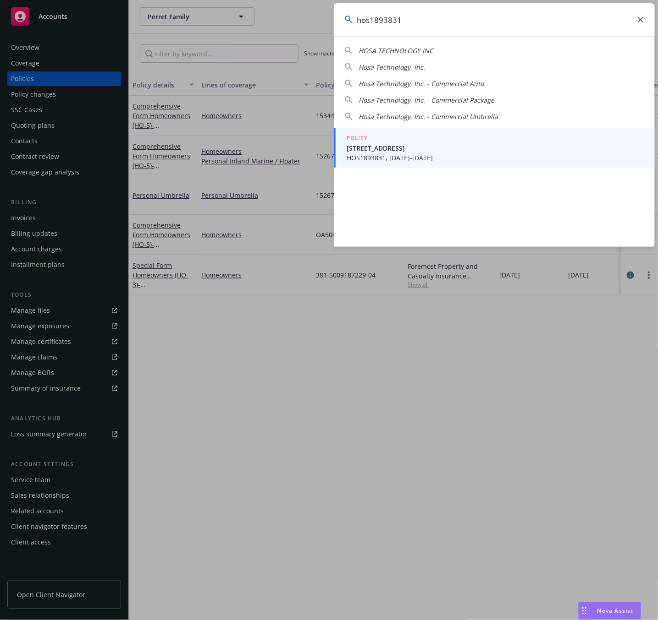
drag, startPoint x: 524, startPoint y: 23, endPoint x: 170, endPoint y: 43, distance: 355.2
click at [182, 42] on div "hos1893831 HOSA TECHNOLOGY INC Hosa Technology, Inc. Hosa Technology, Inc. - Co…" at bounding box center [329, 310] width 658 height 620
paste input "7643-64-12 - Boiler & Machinery"
type input "7643-64-12 - Boiler & Machinery"
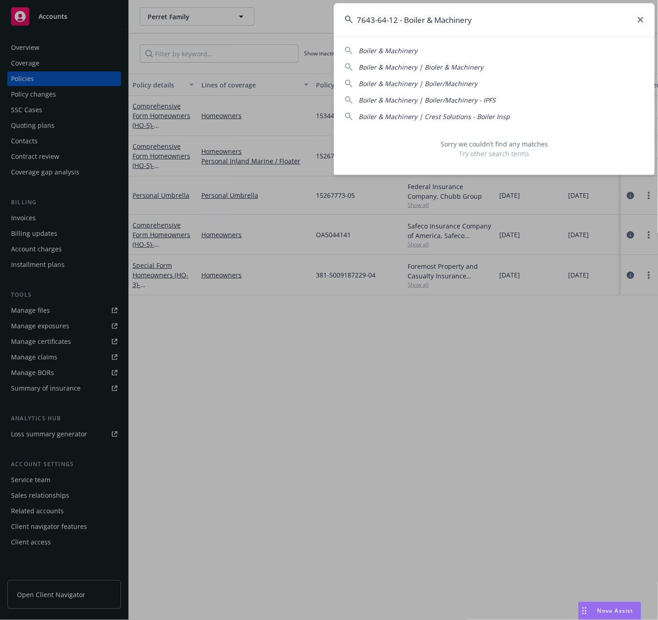
drag, startPoint x: 516, startPoint y: 22, endPoint x: 157, endPoint y: 34, distance: 359.0
click at [159, 33] on div "7643-64-12 - Boiler & Machinery Boiler & Machinery Boiler & Machinery | Bioler …" at bounding box center [329, 310] width 658 height 620
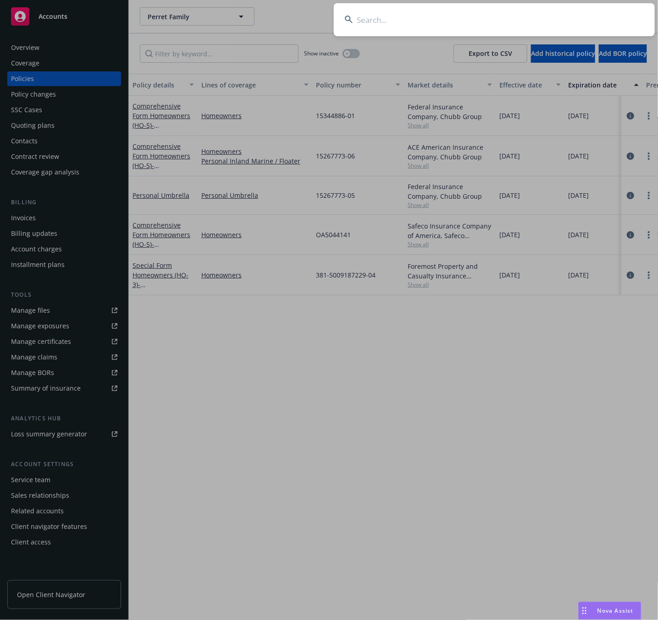
click at [396, 22] on input at bounding box center [494, 19] width 321 height 33
paste input "39 1152626132 01"
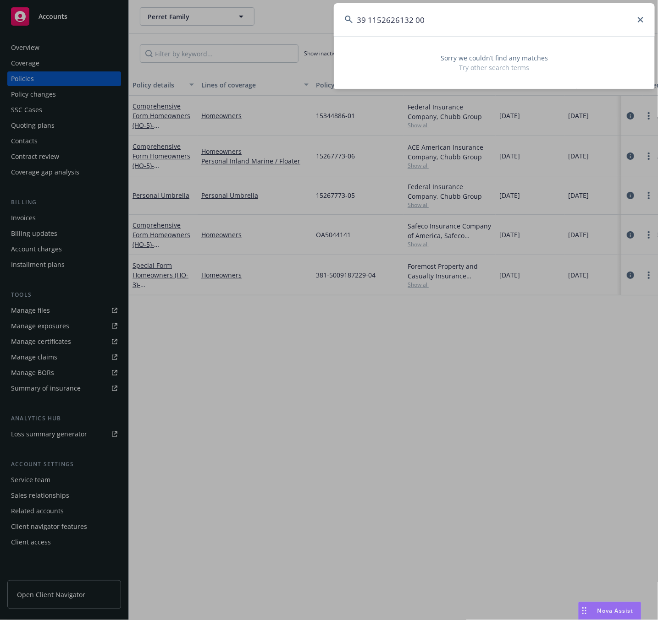
drag, startPoint x: 458, startPoint y: 18, endPoint x: 271, endPoint y: 26, distance: 187.6
click at [276, 25] on div "39 1152626132 00 Sorry we couldn’t find any matches Try other search terms" at bounding box center [329, 310] width 658 height 620
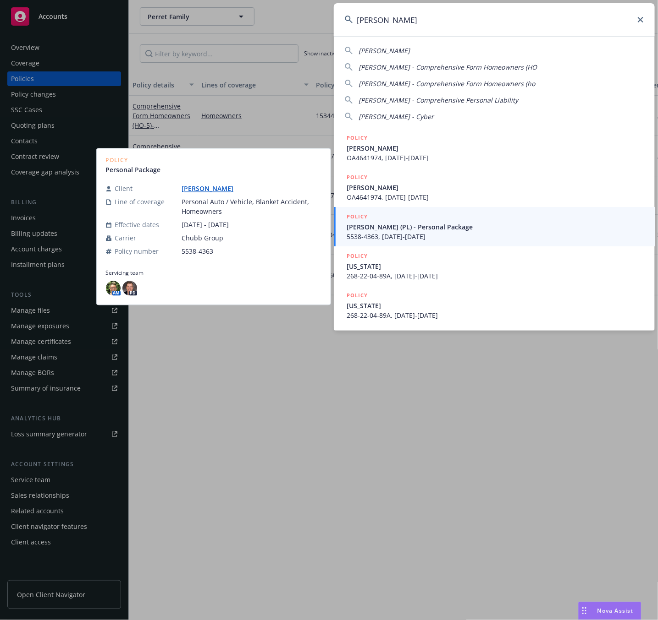
type input "claudia m"
click at [206, 189] on link "[PERSON_NAME]" at bounding box center [211, 189] width 59 height 9
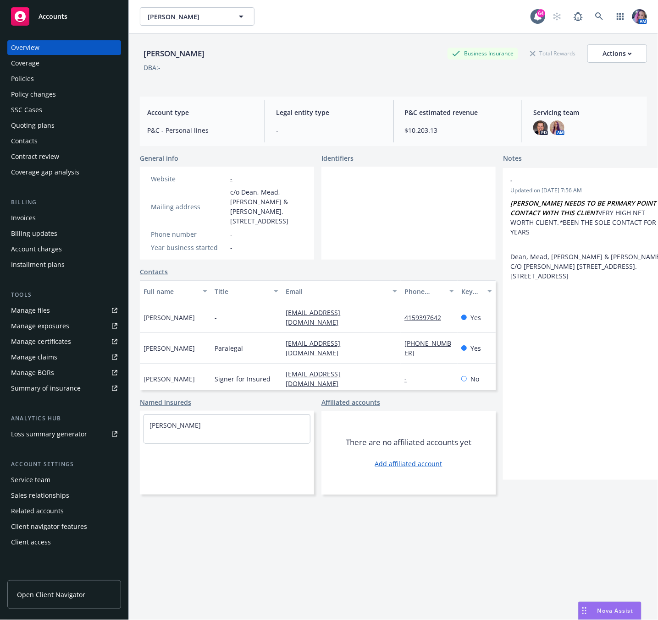
click at [26, 74] on div "Policies" at bounding box center [22, 78] width 23 height 15
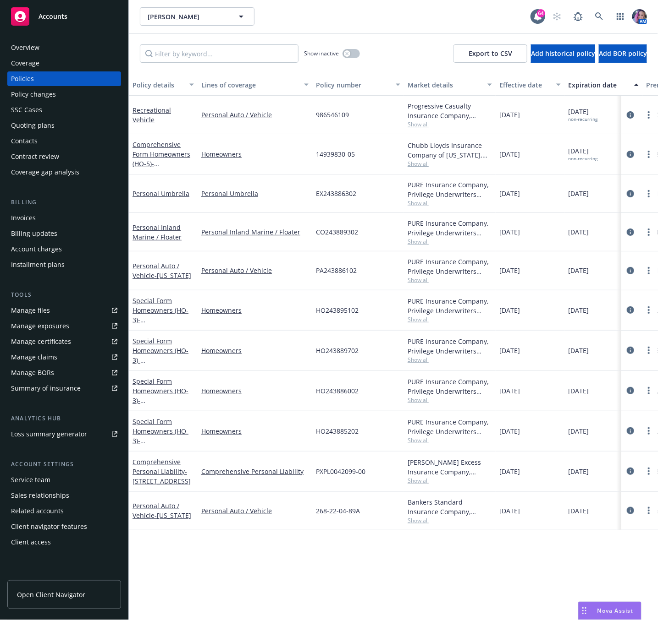
click at [49, 51] on div "Overview" at bounding box center [64, 47] width 106 height 15
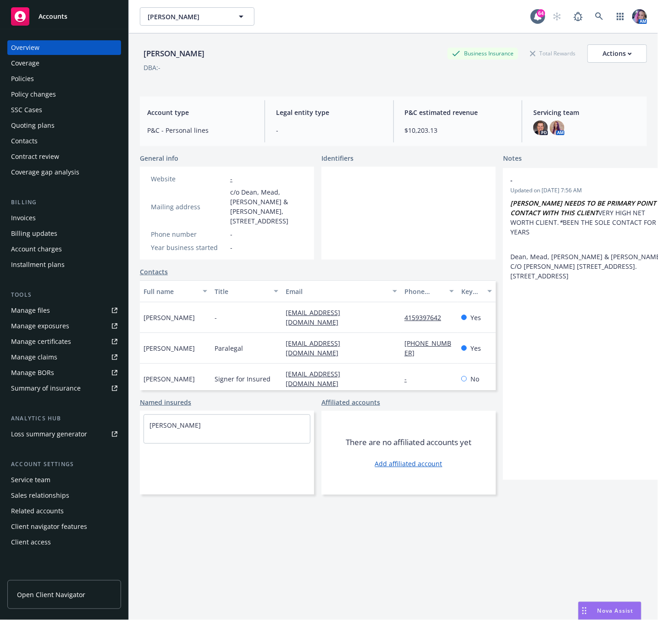
click at [35, 72] on div "Policies" at bounding box center [64, 78] width 106 height 15
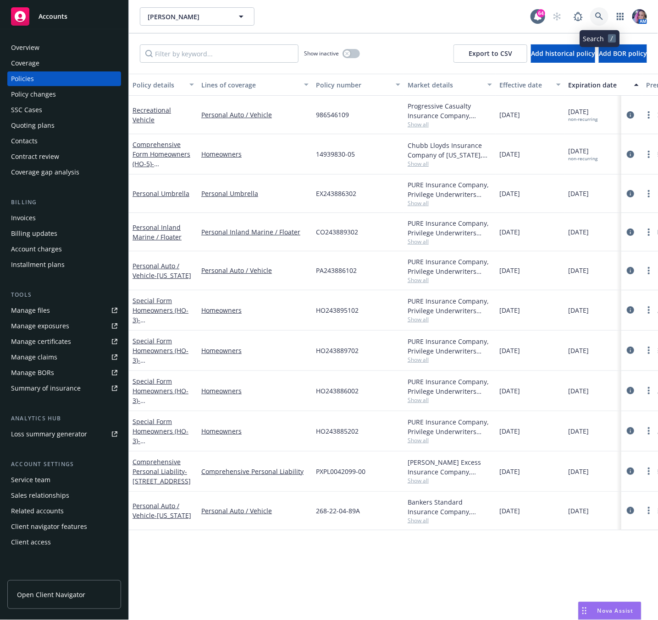
click at [594, 14] on link at bounding box center [599, 16] width 18 height 18
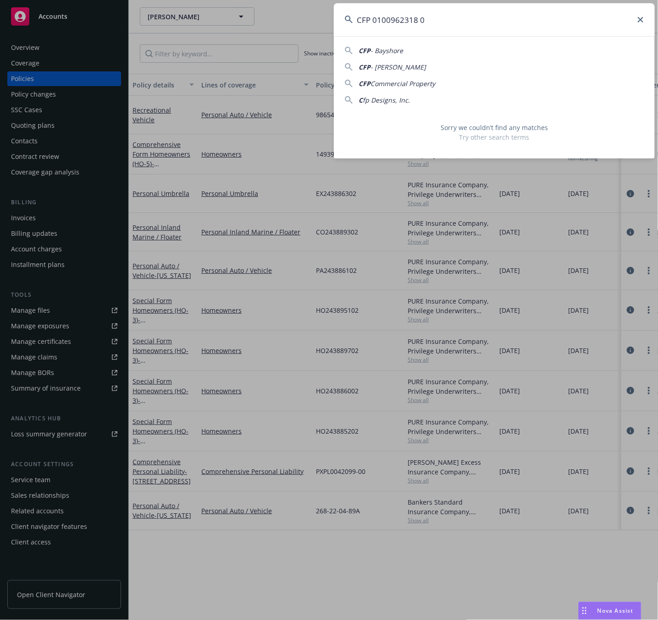
click at [537, 14] on input "CFP 0100962318 0" at bounding box center [494, 19] width 321 height 33
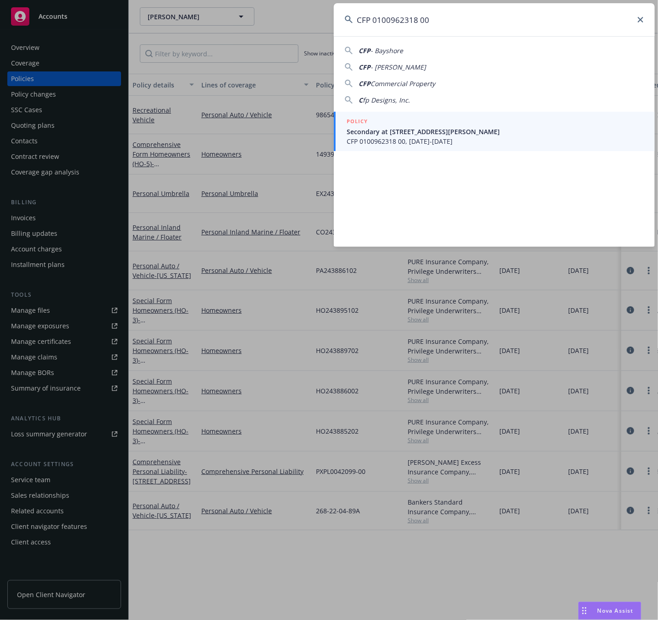
type input "CFP 0100962318 00"
click at [430, 135] on span "Secondary at [STREET_ADDRESS][PERSON_NAME]" at bounding box center [494, 132] width 297 height 10
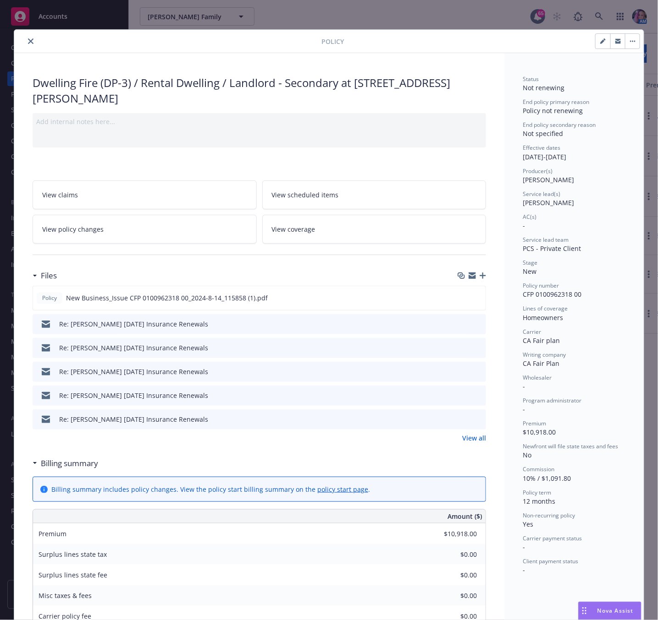
click at [28, 43] on icon "close" at bounding box center [30, 40] width 5 height 5
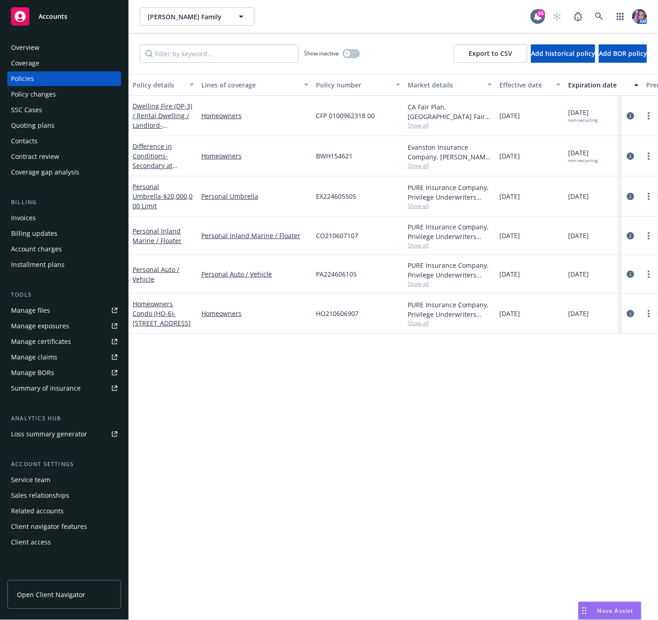
click at [158, 120] on div "Dwelling Fire (DP-3) / Rental Dwelling / Landlord - Secondary at 70 Lee St Mill…" at bounding box center [162, 115] width 61 height 29
click at [153, 115] on link "Dwelling Fire (DP-3) / Rental Dwelling / Landlord - Secondary at 70 Lee St Mill…" at bounding box center [162, 130] width 60 height 57
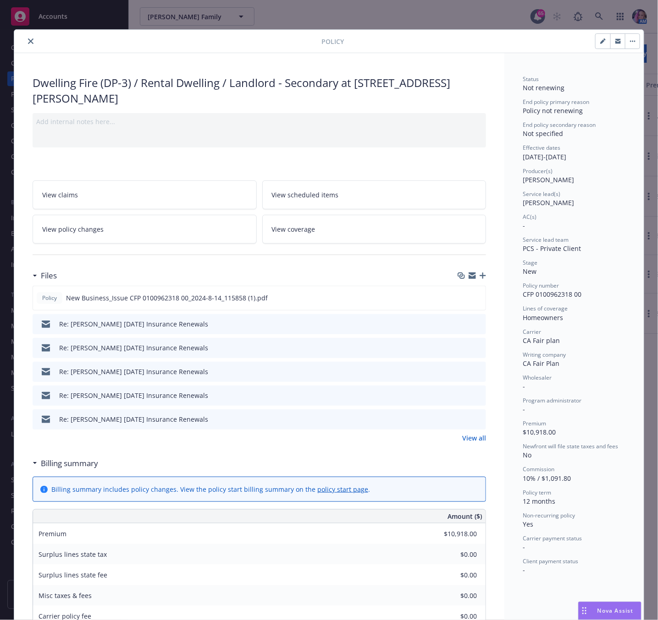
scroll to position [27, 0]
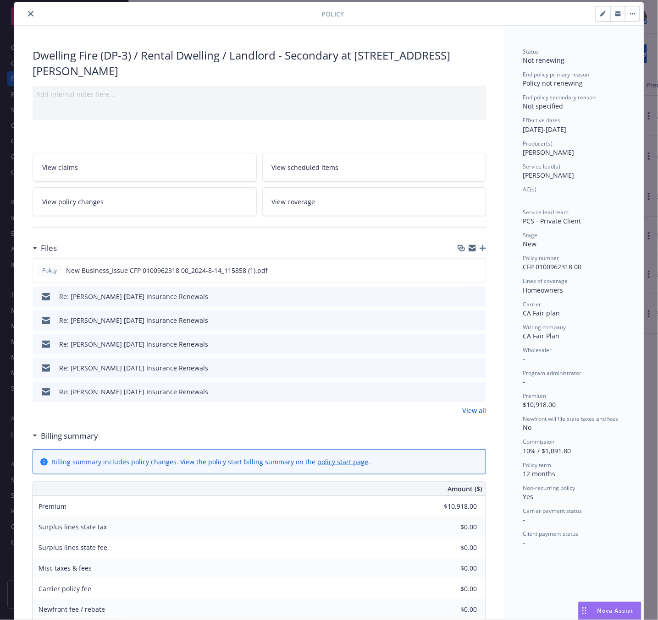
click at [28, 13] on icon "close" at bounding box center [30, 13] width 5 height 5
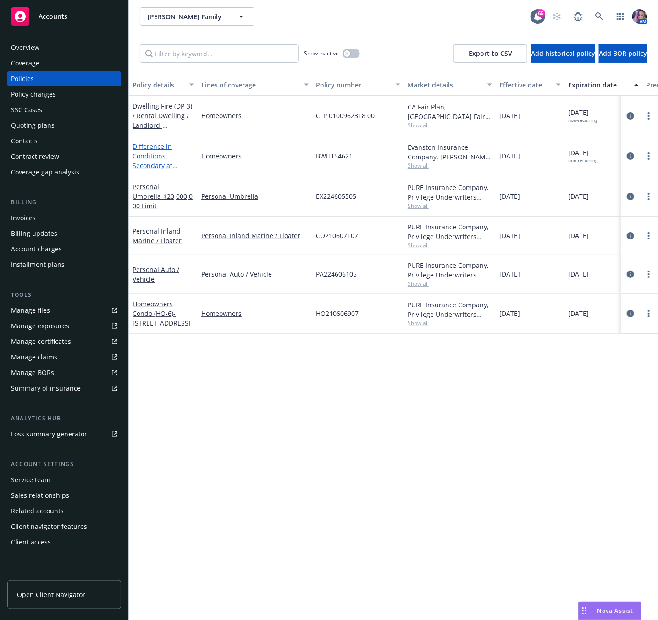
click at [143, 152] on link "Difference in Conditions - Secondary at 70 Lee St Mill Valley, CA 94941" at bounding box center [161, 165] width 58 height 47
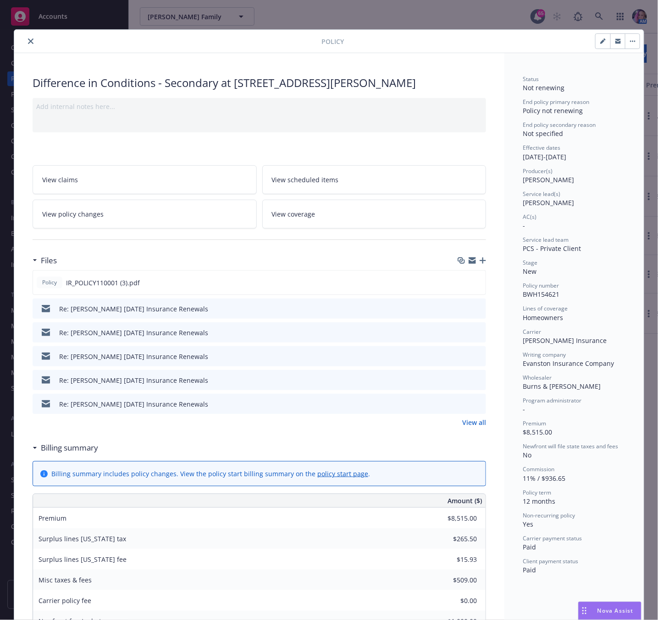
click at [28, 41] on icon "close" at bounding box center [30, 40] width 5 height 5
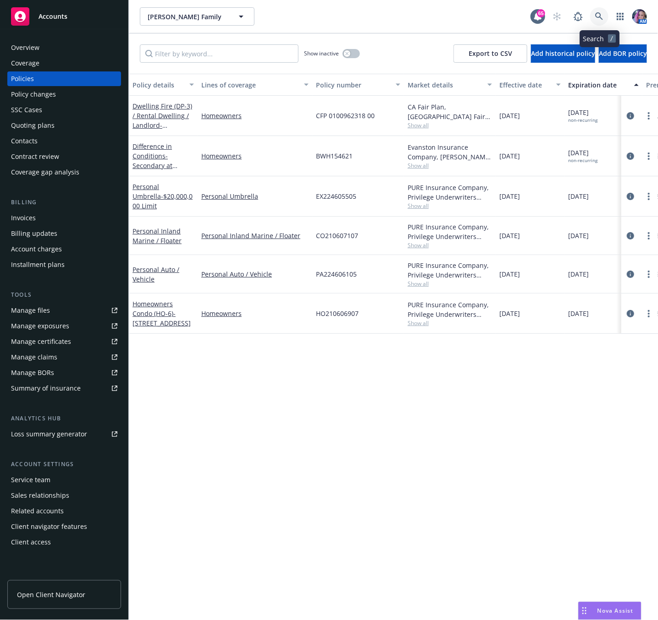
click at [601, 16] on icon at bounding box center [599, 16] width 8 height 8
